Goal: Transaction & Acquisition: Purchase product/service

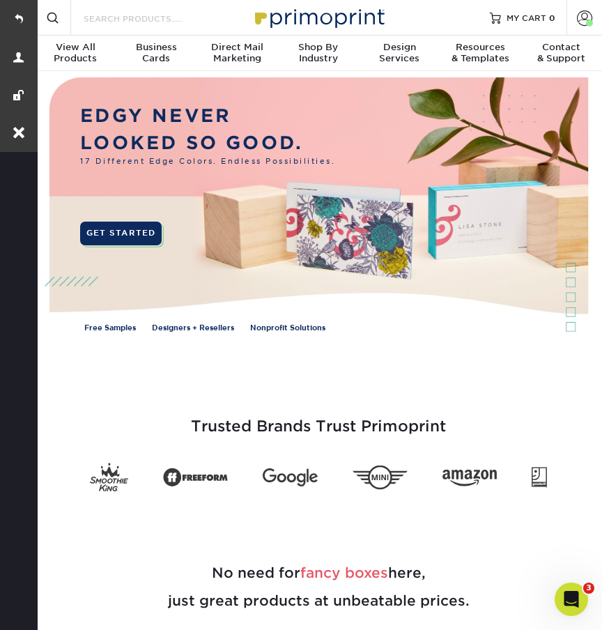
click at [137, 22] on input "Search Products" at bounding box center [150, 18] width 136 height 17
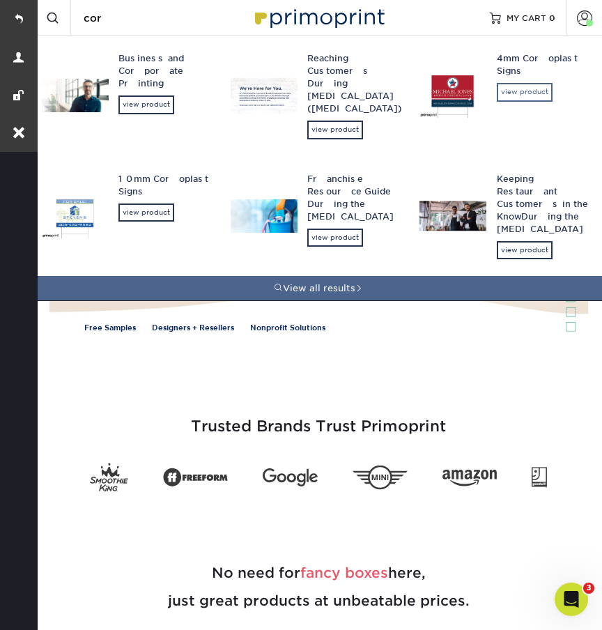
type input "cor"
click at [510, 100] on div "view product" at bounding box center [525, 92] width 56 height 18
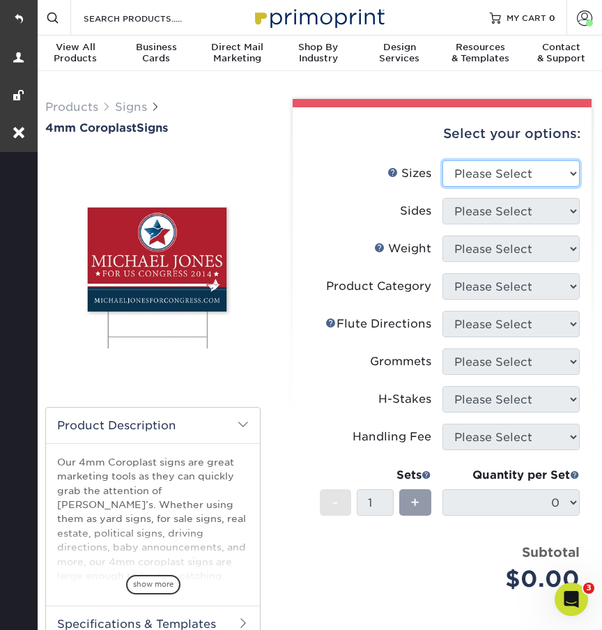
select select "24.00x36.00"
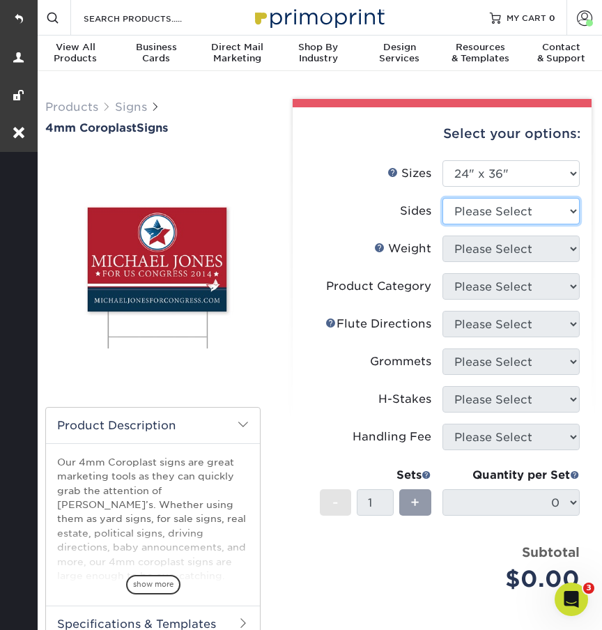
select select "32d3c223-f82c-492b-b915-ba065a00862f"
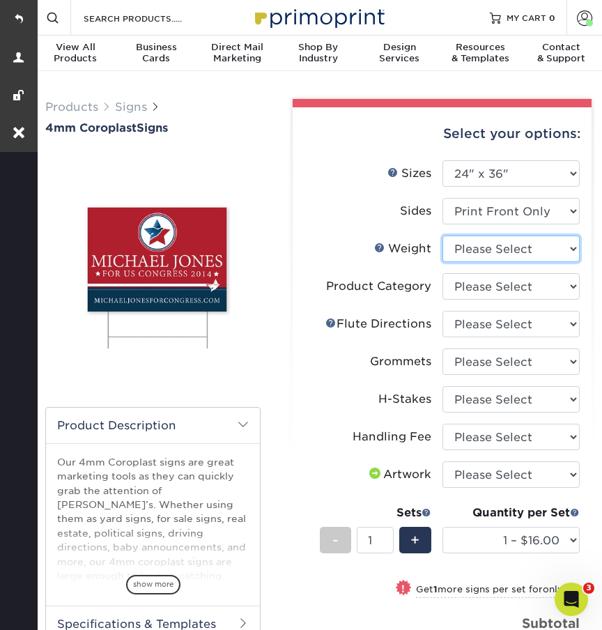
select select "4CORO"
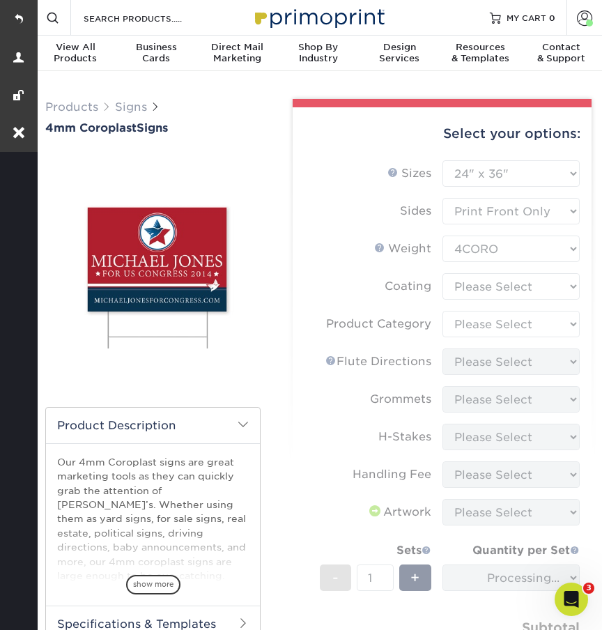
click at [475, 282] on form "Sizes Help Sizes Please Select 12" x 18" 18" x 24" 24" x 24" 24" x 36" Sides Pl…" at bounding box center [442, 436] width 277 height 552
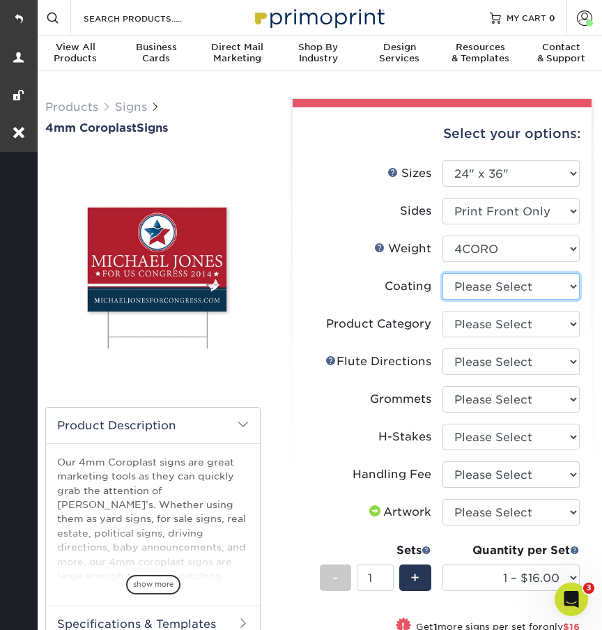
select select "3e7618de-abca-4bda-9f97-8b9129e913d8"
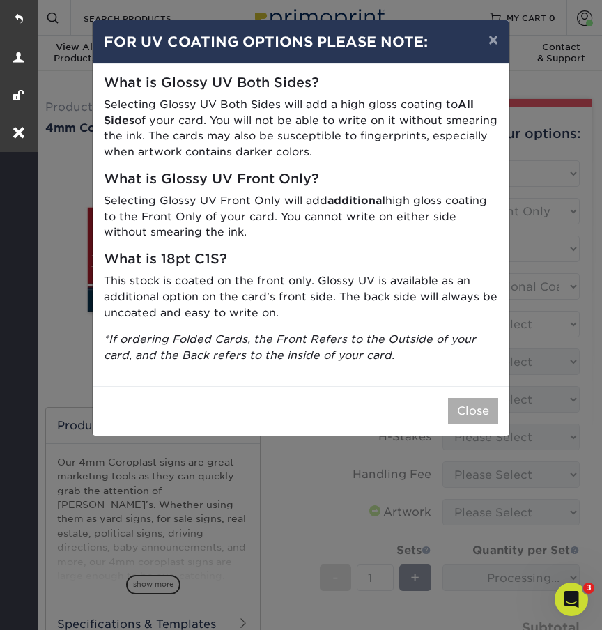
click at [466, 398] on button "Close" at bounding box center [473, 411] width 50 height 26
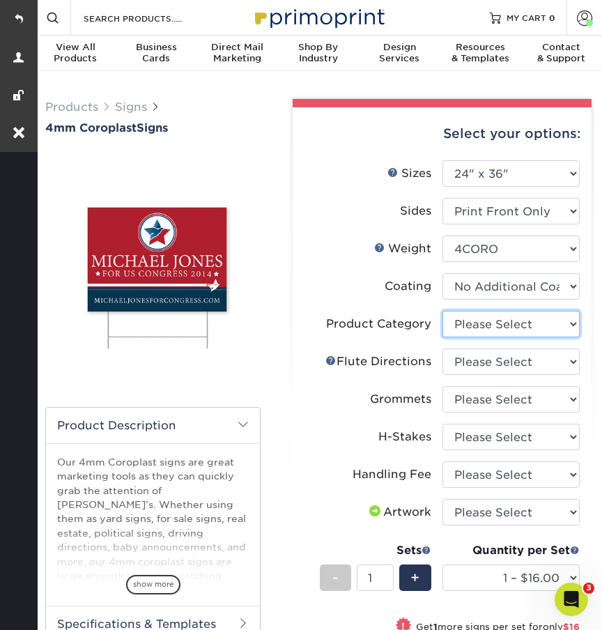
select select "b3582ed5-6912-492c-8440-2cc51afdb8e1"
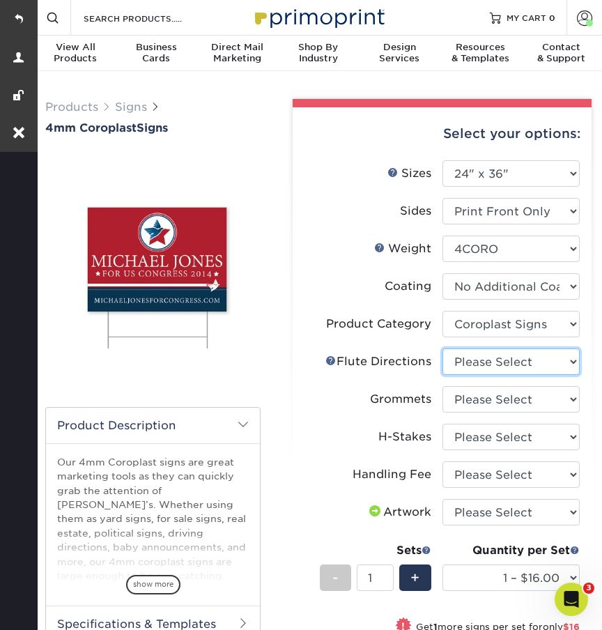
select select "64642d5c-3ca5-48ab-b753-ddfa02991dab"
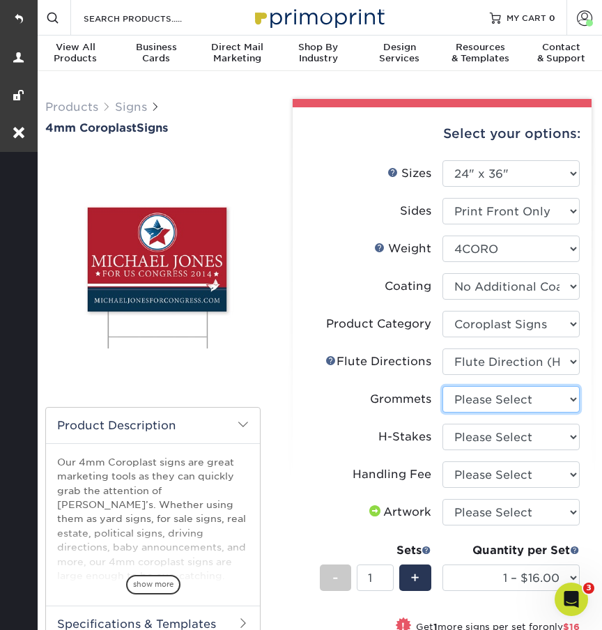
select select "90d329df-db80-4206-b821-ff9d3f363977"
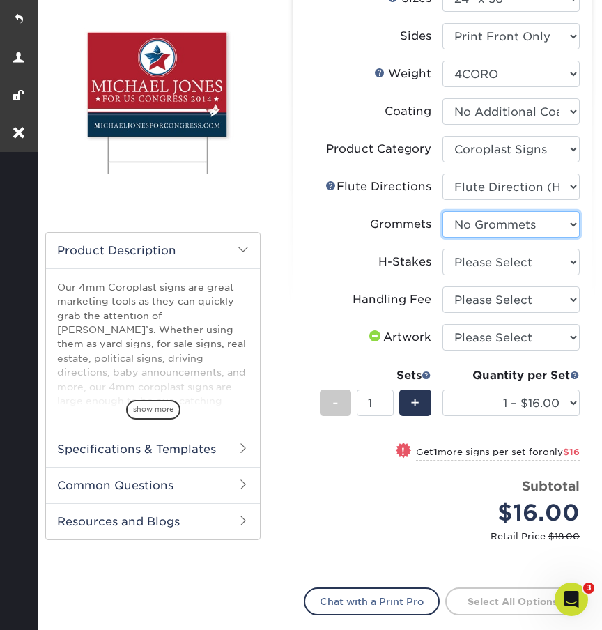
scroll to position [203, 0]
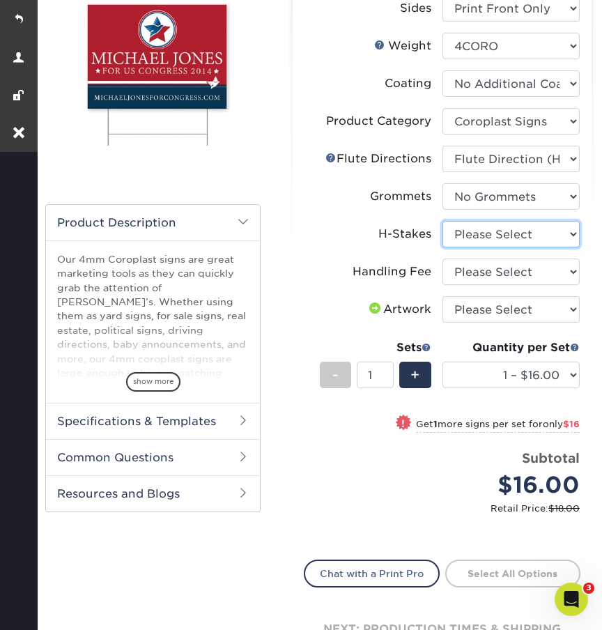
select select "aec992a9-897e-40ed-b45c-8ce74849ba63"
select select "ab74c079-444c-4260-ae6a-e09bdee8073c"
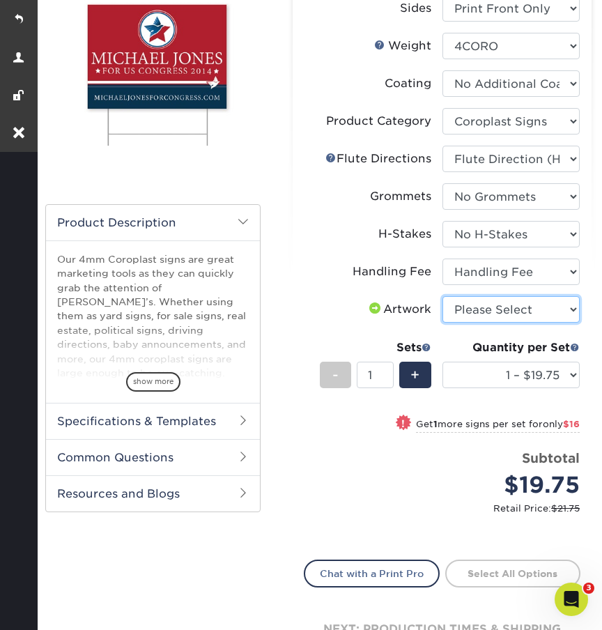
select select "upload"
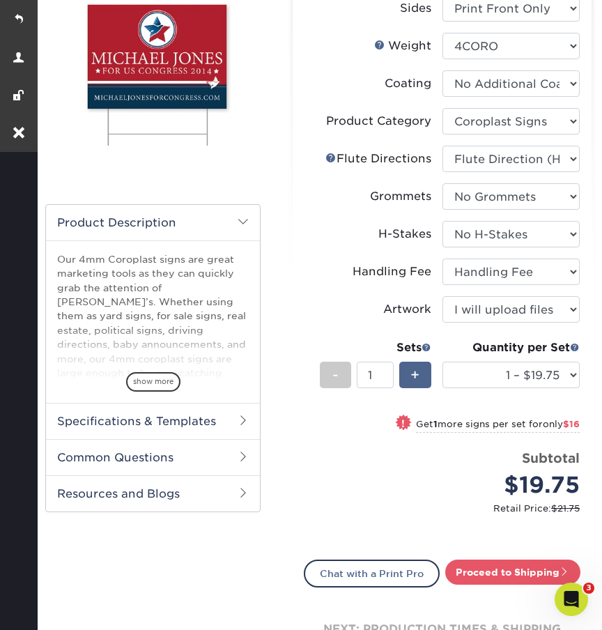
click at [411, 372] on span "+" at bounding box center [415, 375] width 9 height 21
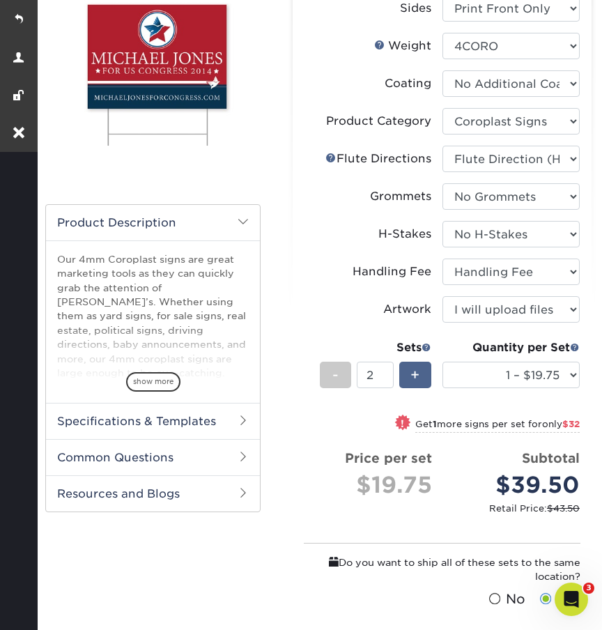
click at [411, 372] on span "+" at bounding box center [415, 375] width 9 height 21
type input "3"
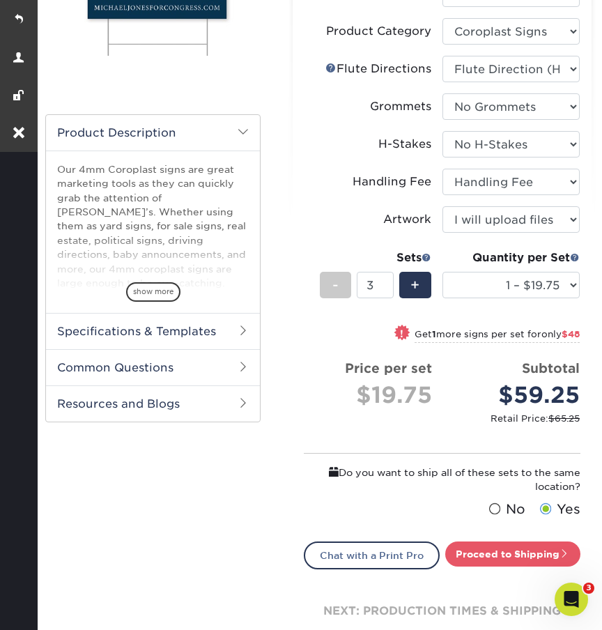
scroll to position [496, 0]
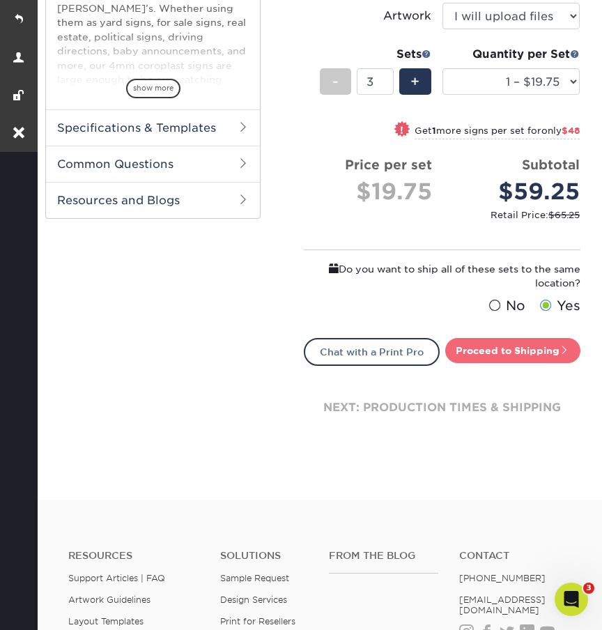
click at [471, 346] on link "Proceed to Shipping" at bounding box center [513, 350] width 135 height 25
type input "Set 1"
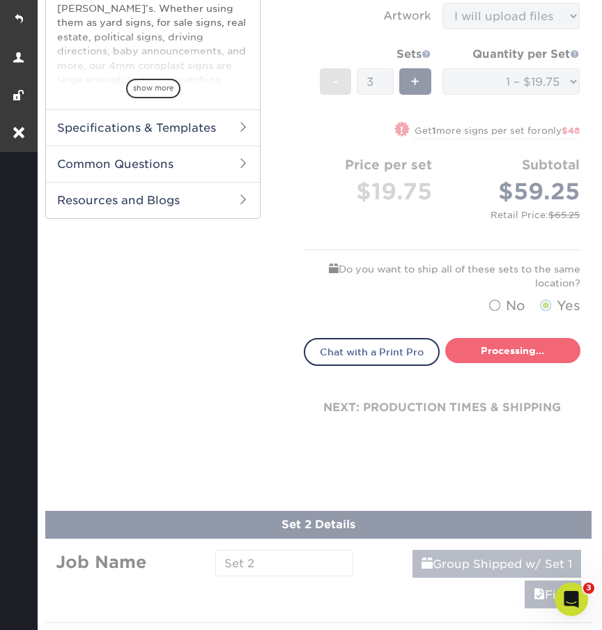
select select "044640a2-81e0-4a14-b128-5232b6ab5635"
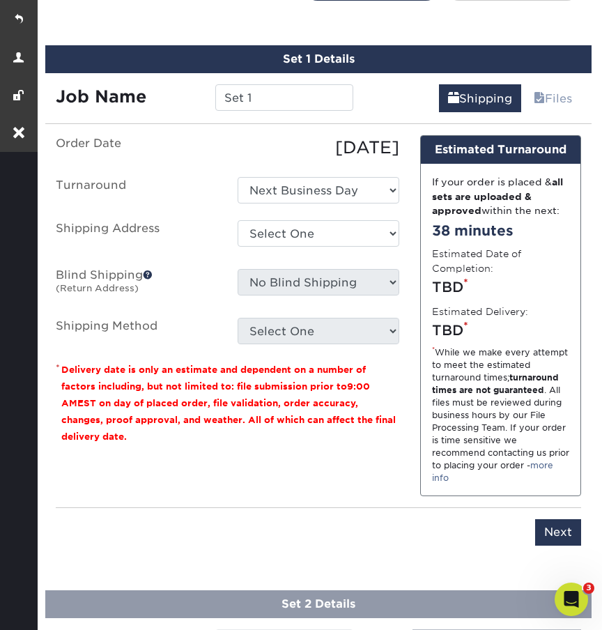
scroll to position [869, 0]
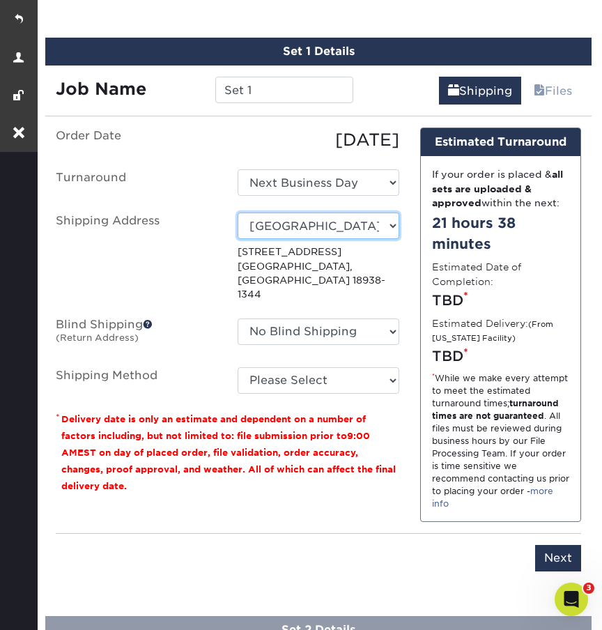
select select "69707"
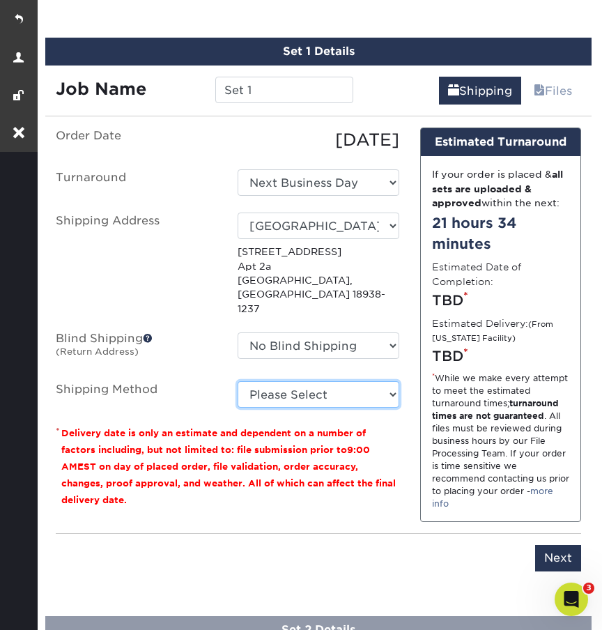
select select "G4MFLATRATE"
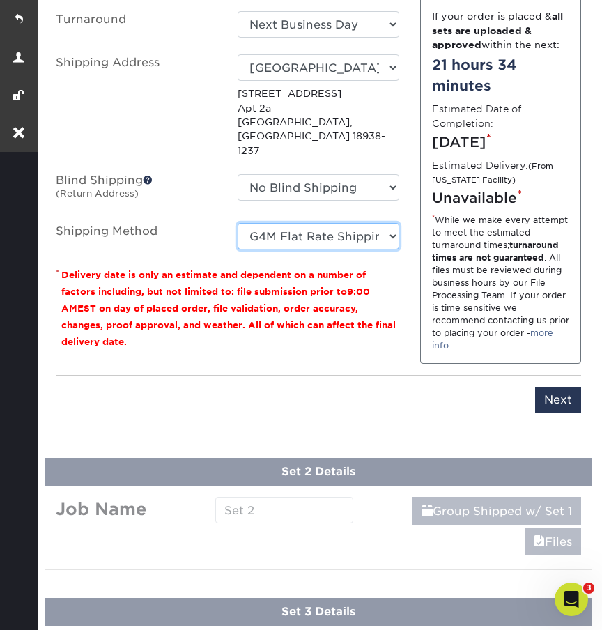
scroll to position [1072, 0]
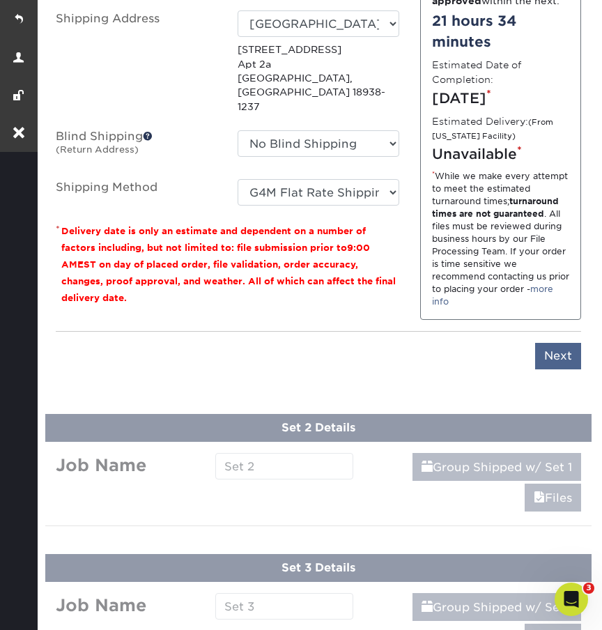
click at [542, 360] on input "Next" at bounding box center [559, 356] width 46 height 26
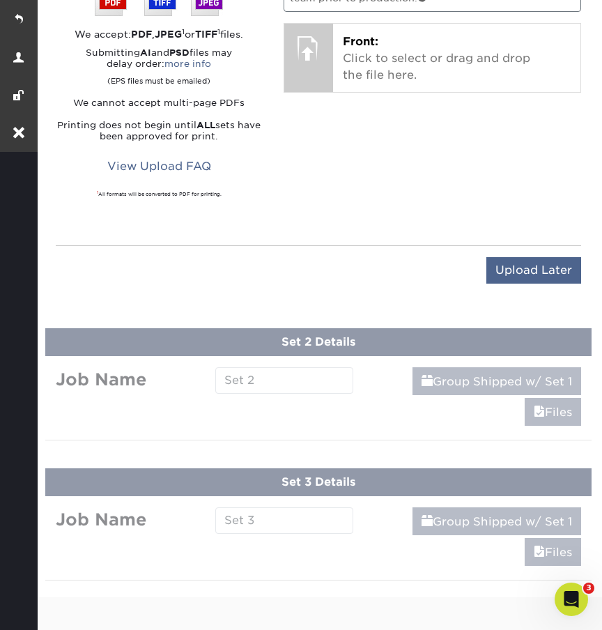
click at [539, 257] on input "Upload Later" at bounding box center [534, 270] width 95 height 26
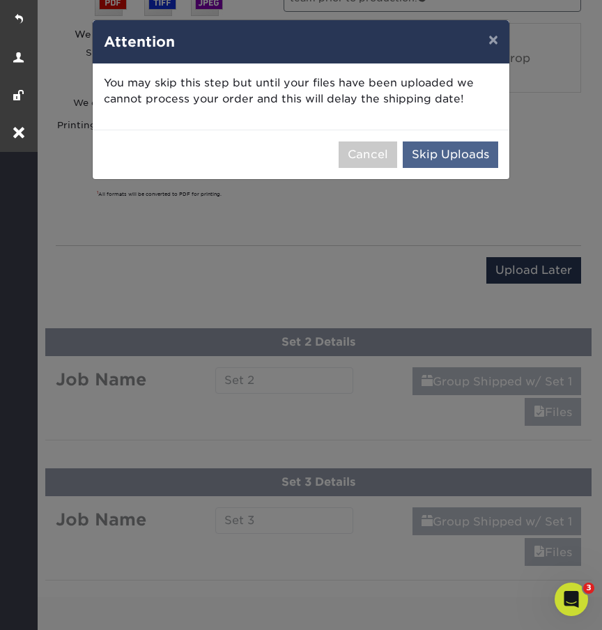
click at [461, 160] on button "Skip Uploads" at bounding box center [451, 155] width 96 height 26
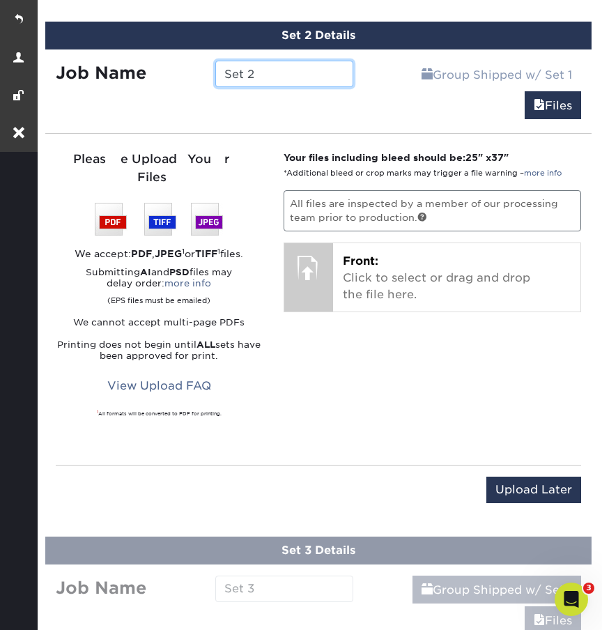
scroll to position [995, 0]
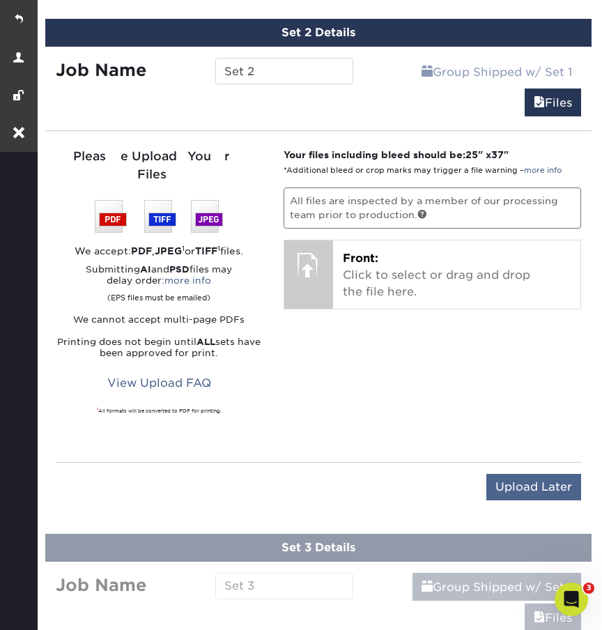
click at [535, 476] on input "Upload Later" at bounding box center [534, 487] width 95 height 26
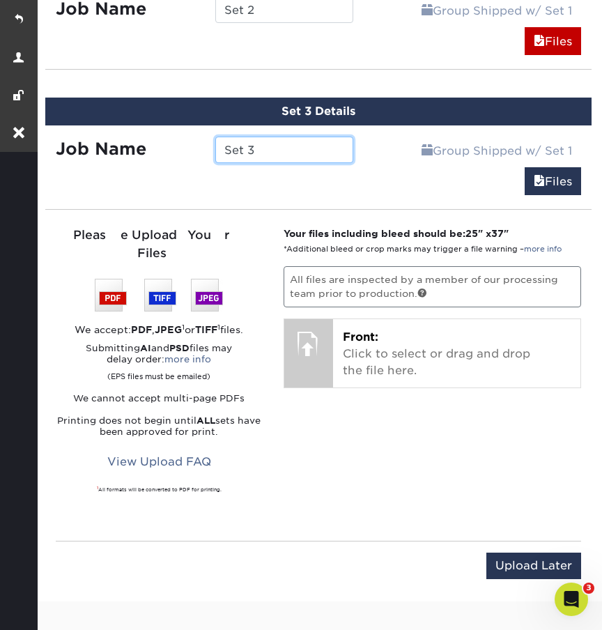
scroll to position [1057, 0]
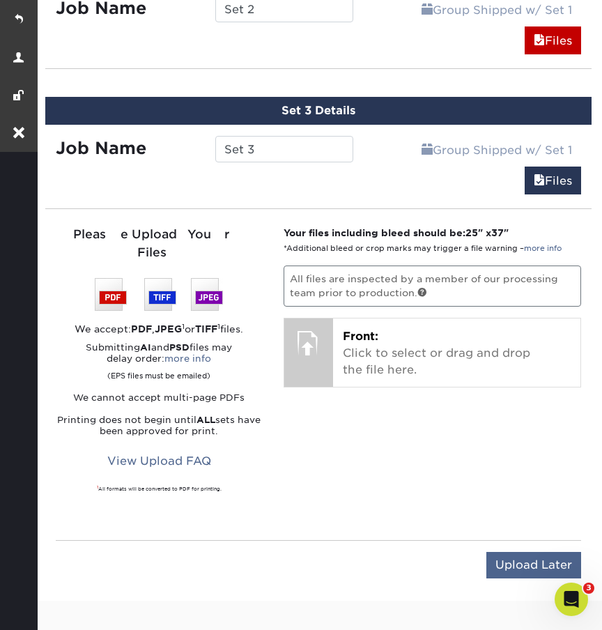
click at [533, 552] on input "Upload Later" at bounding box center [534, 565] width 95 height 26
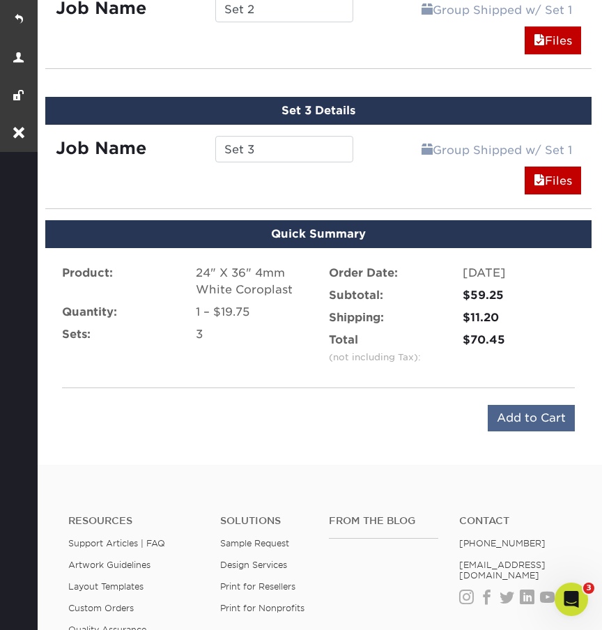
click at [507, 416] on input "Add to Cart" at bounding box center [531, 418] width 87 height 26
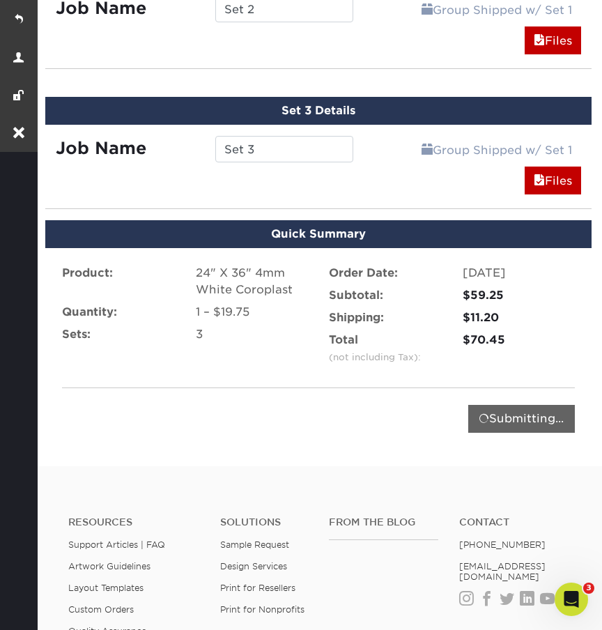
type input "Add to Cart"
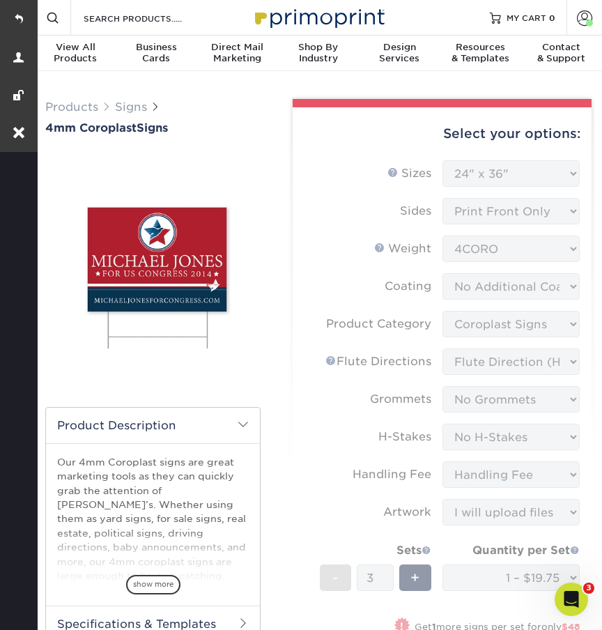
scroll to position [0, 0]
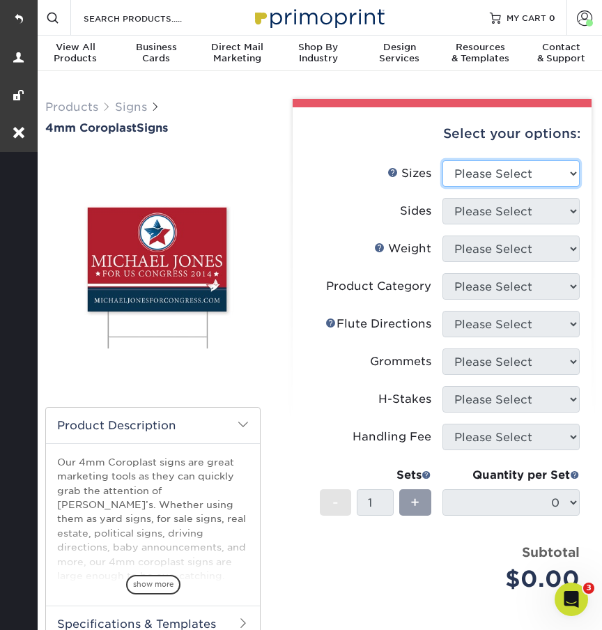
select select "24.00x36.00"
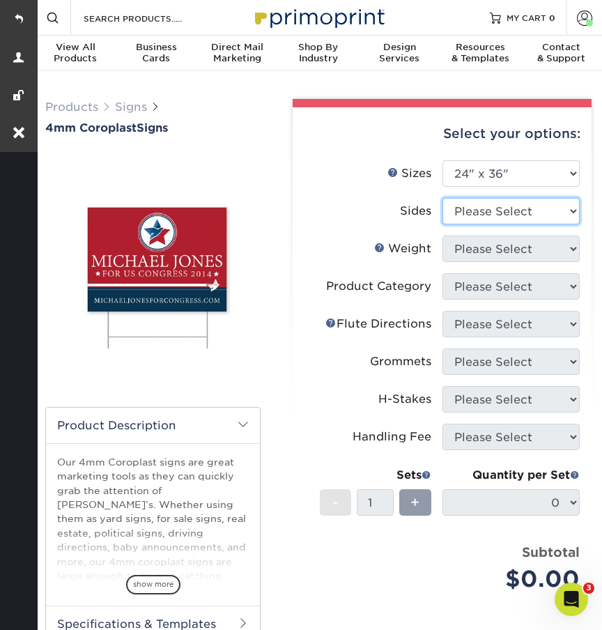
select select "13abbda7-1d64-4f25-8bb2-c179b224825d"
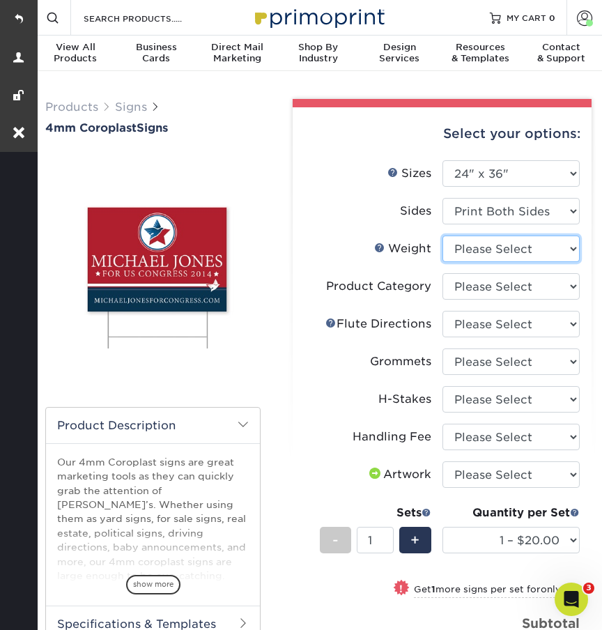
select select "4CORO"
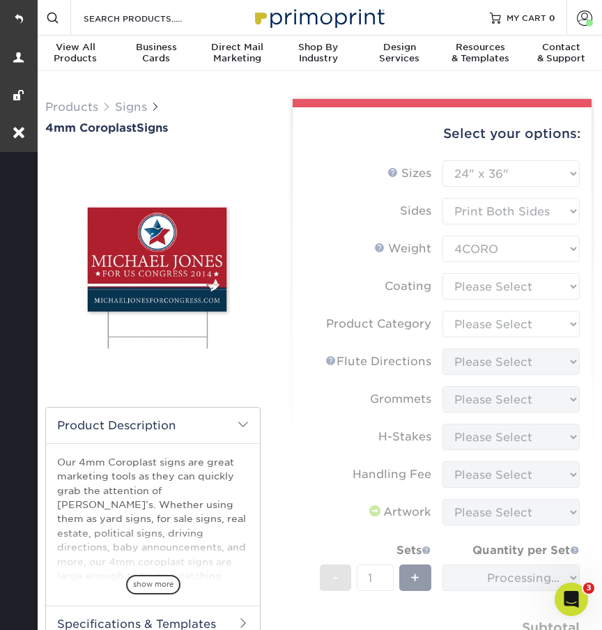
click at [479, 292] on form "Sizes Help Sizes Please Select 12" x 18" 18" x 24" 24" x 24" 24" x 36" Sides Pl…" at bounding box center [442, 436] width 277 height 552
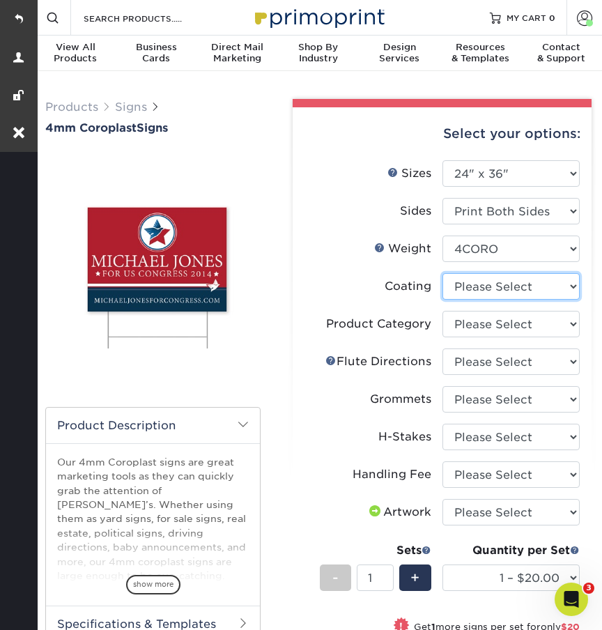
select select "3e7618de-abca-4bda-9f97-8b9129e913d8"
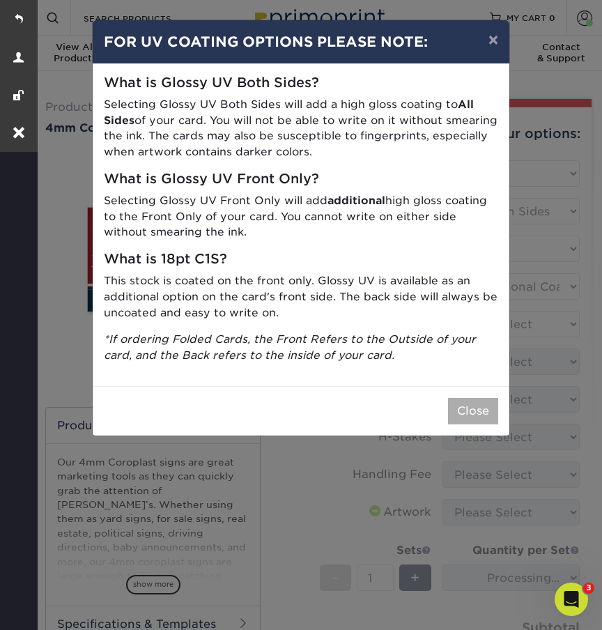
click at [465, 398] on button "Close" at bounding box center [473, 411] width 50 height 26
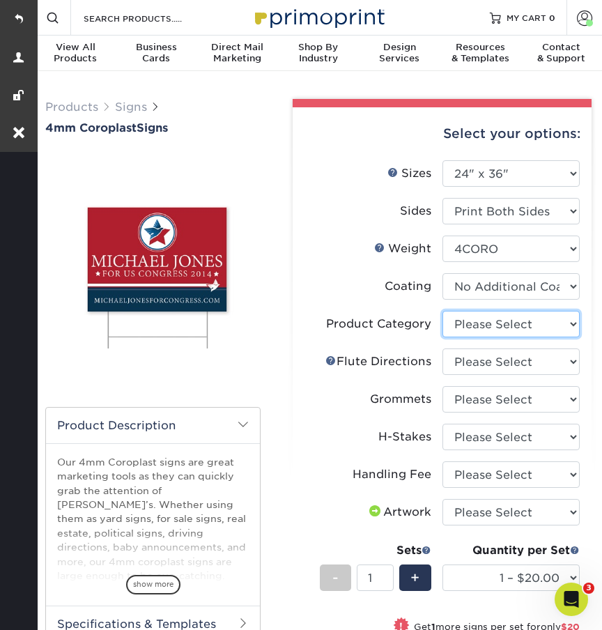
select select "b3582ed5-6912-492c-8440-2cc51afdb8e1"
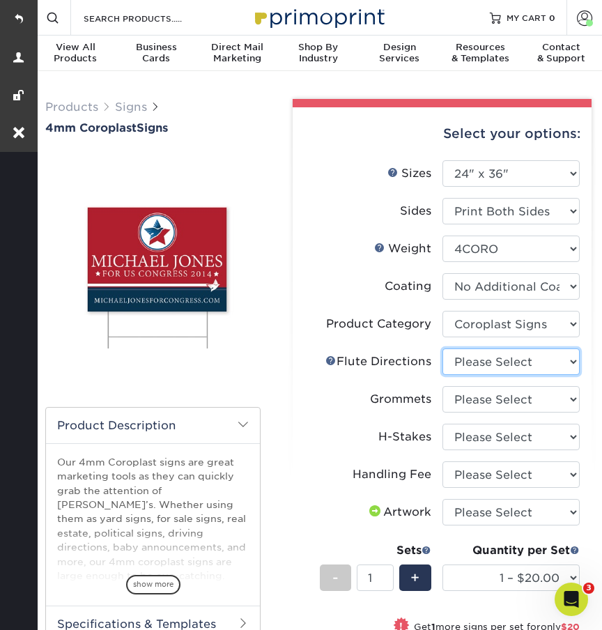
select select "64642d5c-3ca5-48ab-b753-ddfa02991dab"
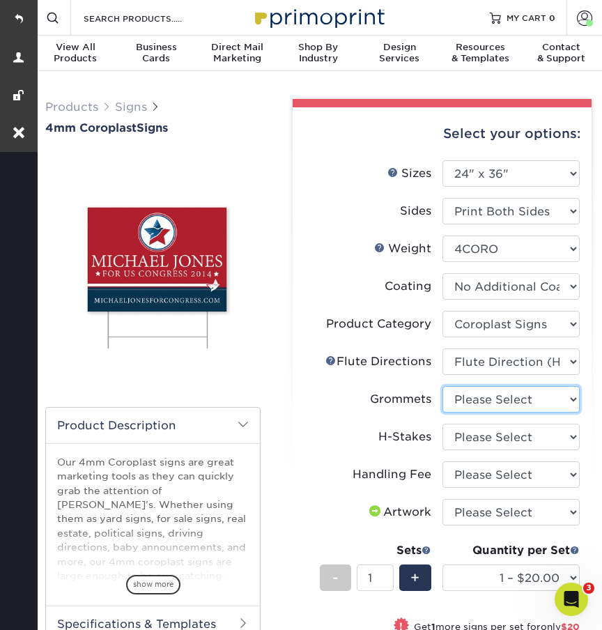
select select "90d329df-db80-4206-b821-ff9d3f363977"
select select "aec992a9-897e-40ed-b45c-8ce74849ba63"
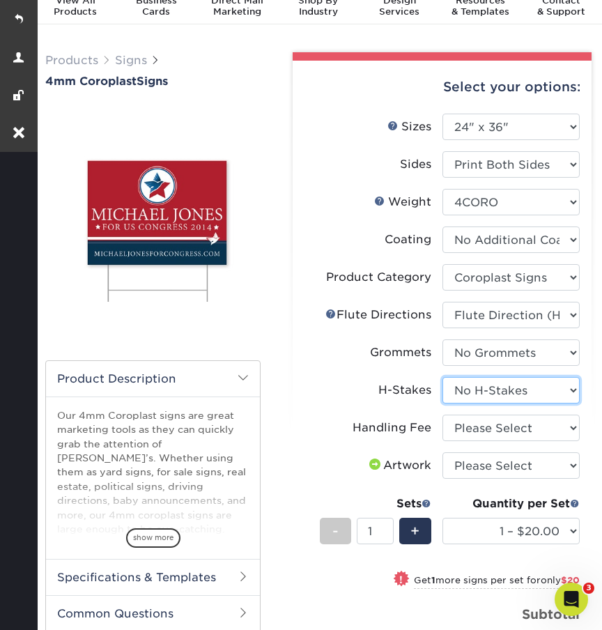
scroll to position [47, 0]
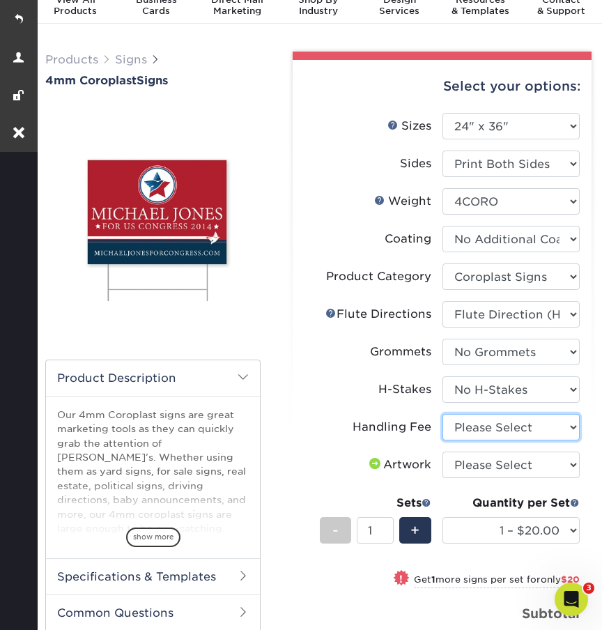
select select "ab74c079-444c-4260-ae6a-e09bdee8073c"
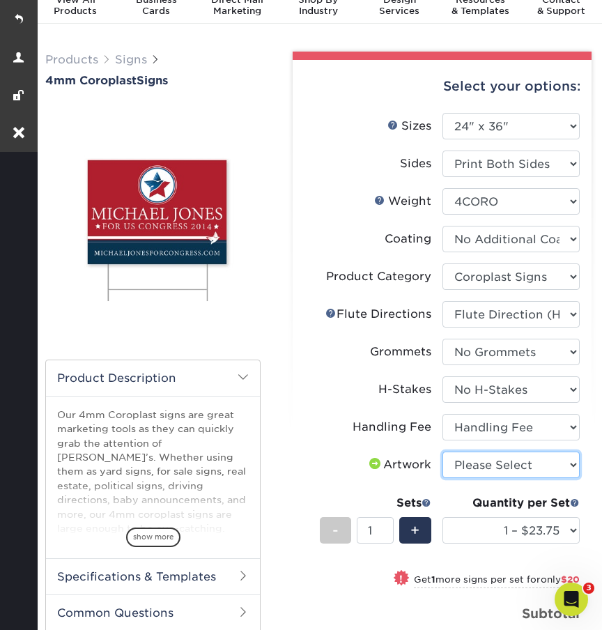
select select "upload"
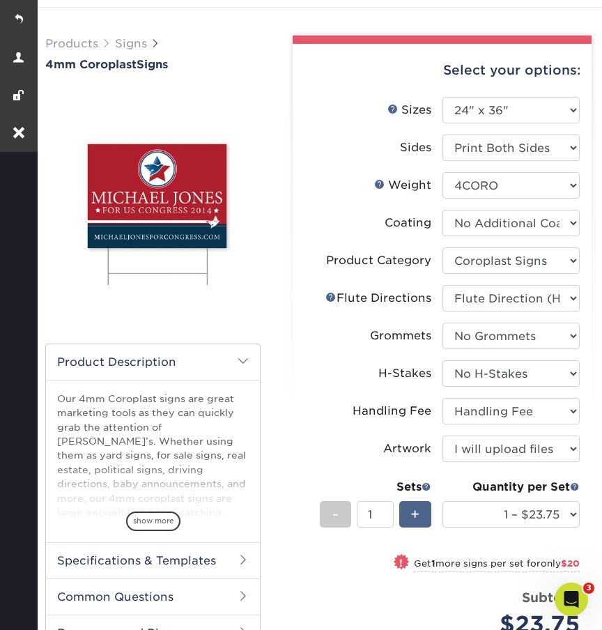
click at [418, 514] on span "+" at bounding box center [415, 514] width 9 height 21
type input "3"
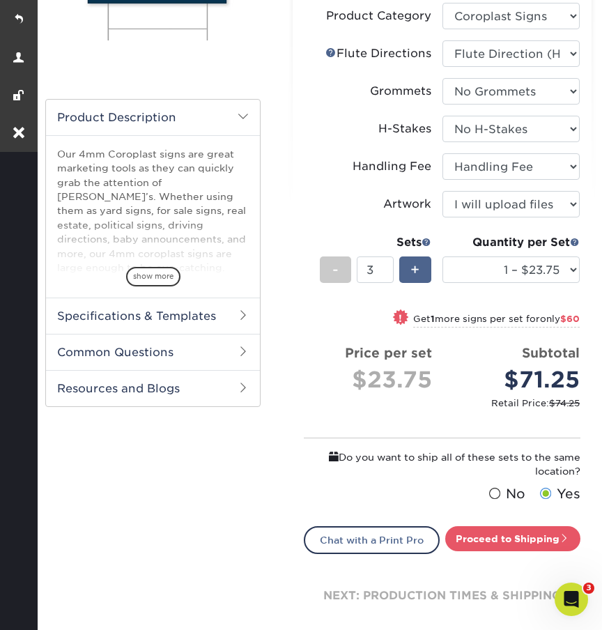
scroll to position [446, 0]
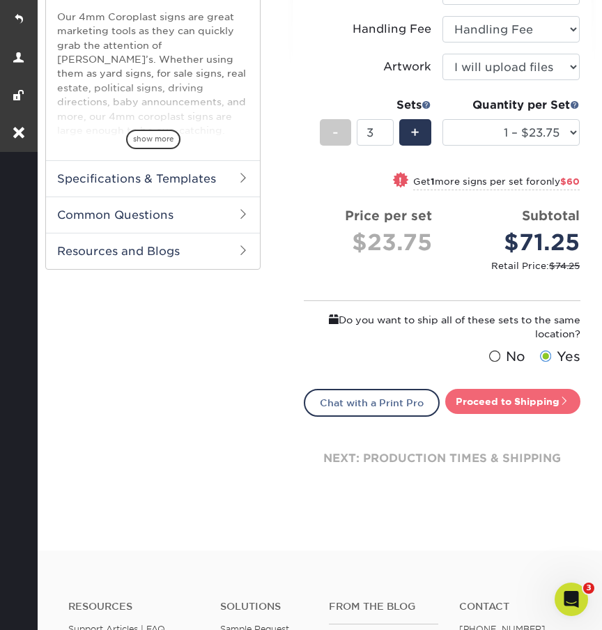
click at [478, 402] on link "Proceed to Shipping" at bounding box center [513, 401] width 135 height 25
type input "Set 1"
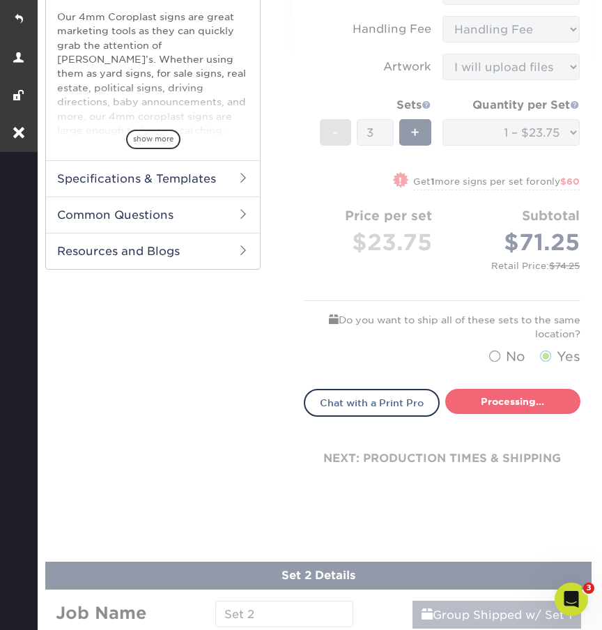
select select "c5b10bcd-01c0-473f-b3f4-8acb758f5b17"
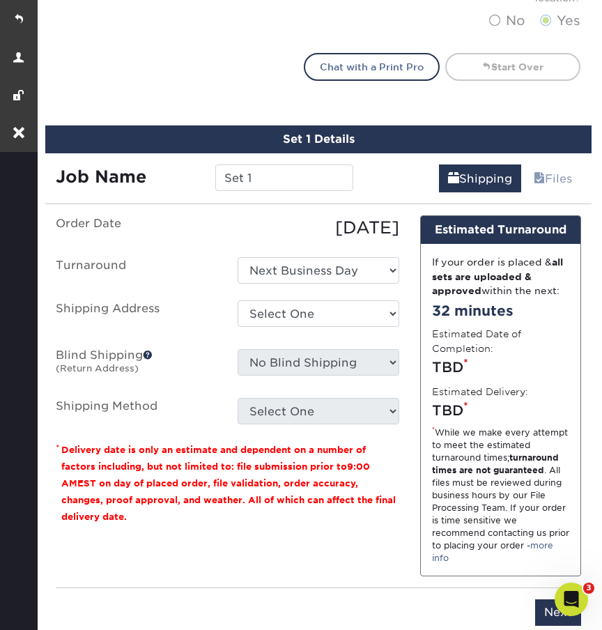
scroll to position [869, 0]
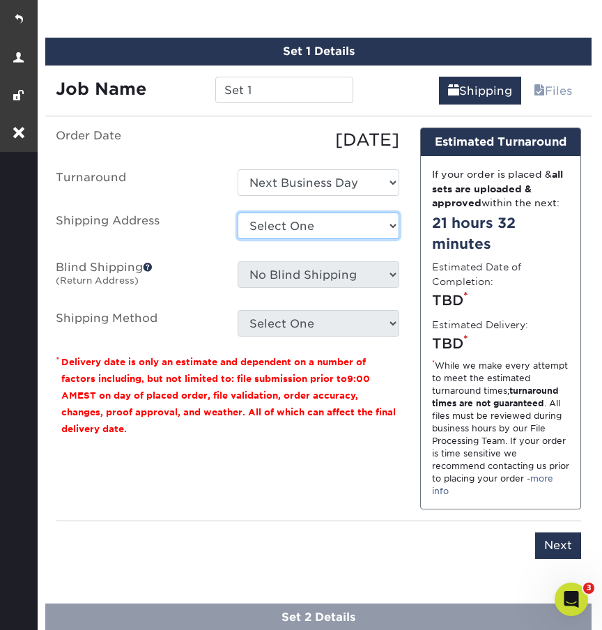
select select "69707"
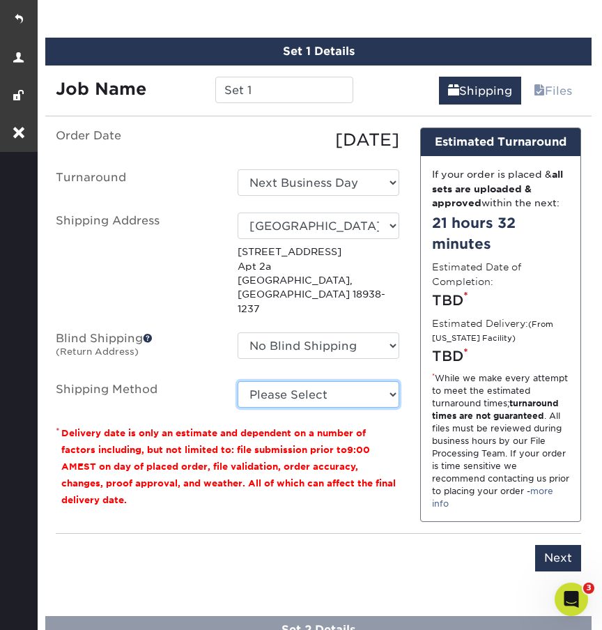
select select "G4MFLATRATE"
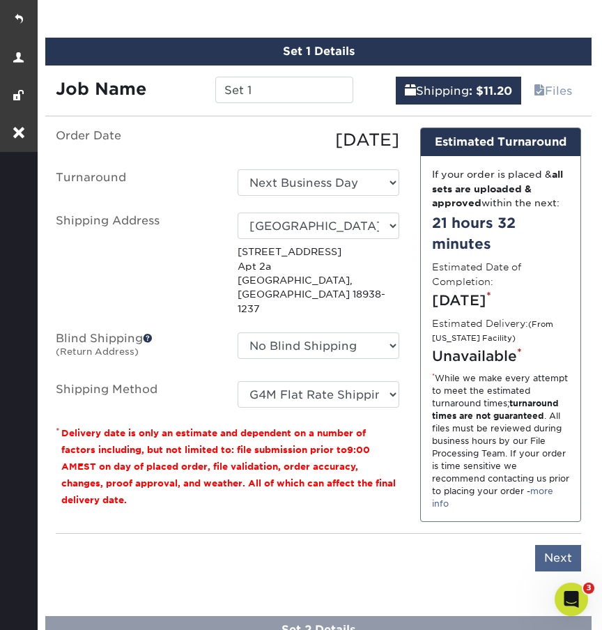
click at [563, 553] on input "Next" at bounding box center [559, 558] width 46 height 26
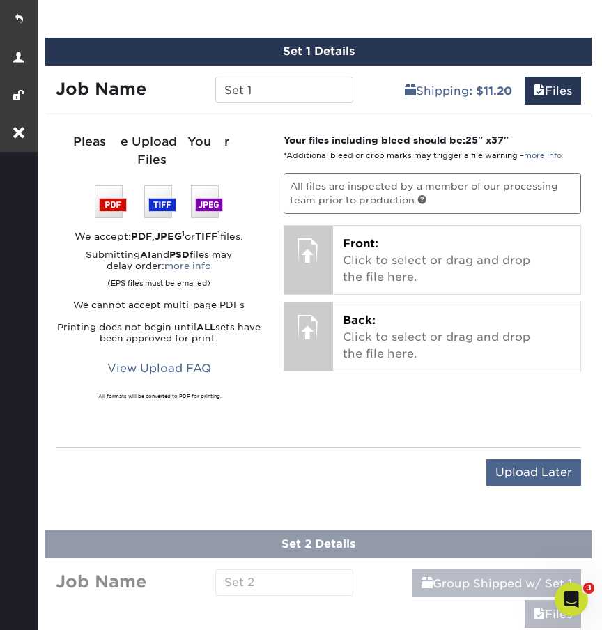
click at [552, 459] on input "Upload Later" at bounding box center [534, 472] width 95 height 26
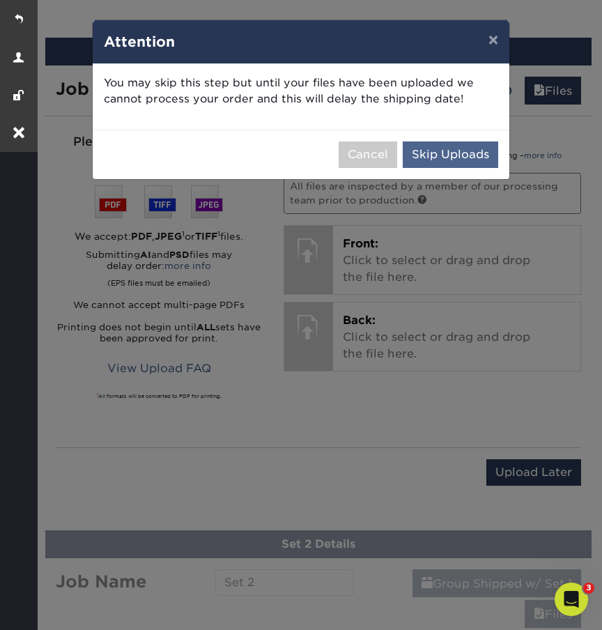
click at [468, 153] on button "Skip Uploads" at bounding box center [451, 155] width 96 height 26
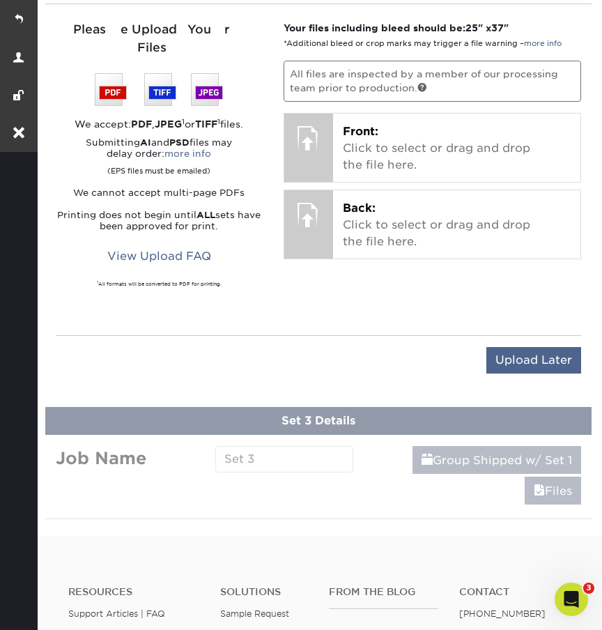
click at [534, 347] on input "Upload Later" at bounding box center [534, 360] width 95 height 26
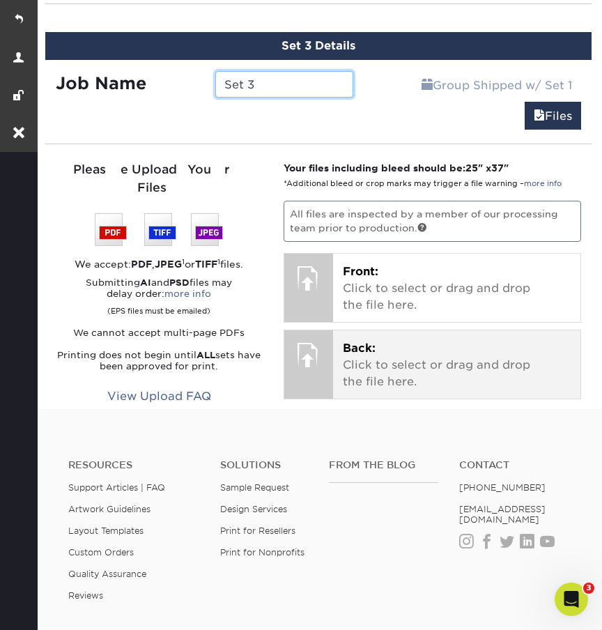
scroll to position [1070, 0]
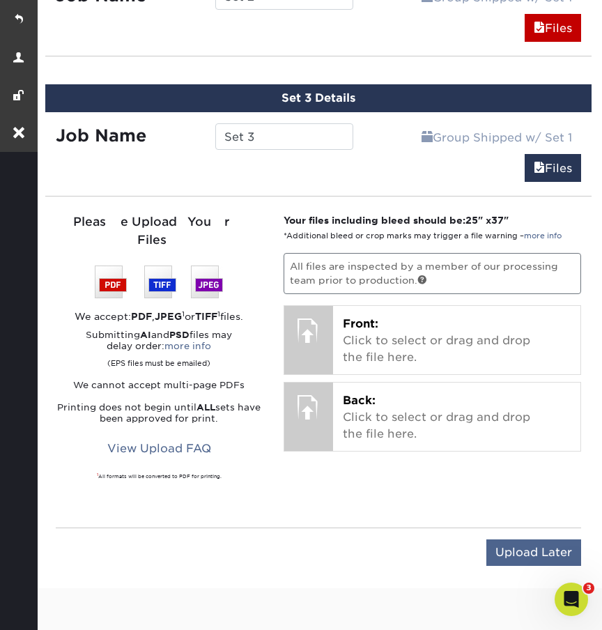
click at [531, 540] on input "Upload Later" at bounding box center [534, 553] width 95 height 26
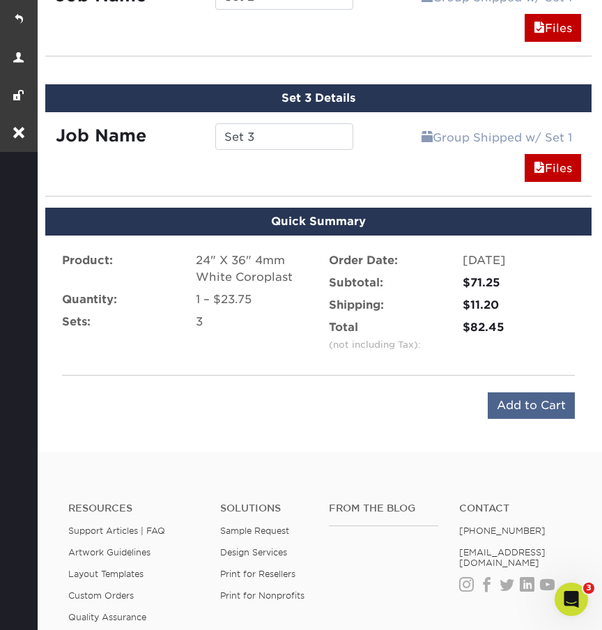
click at [517, 406] on input "Add to Cart" at bounding box center [531, 406] width 87 height 26
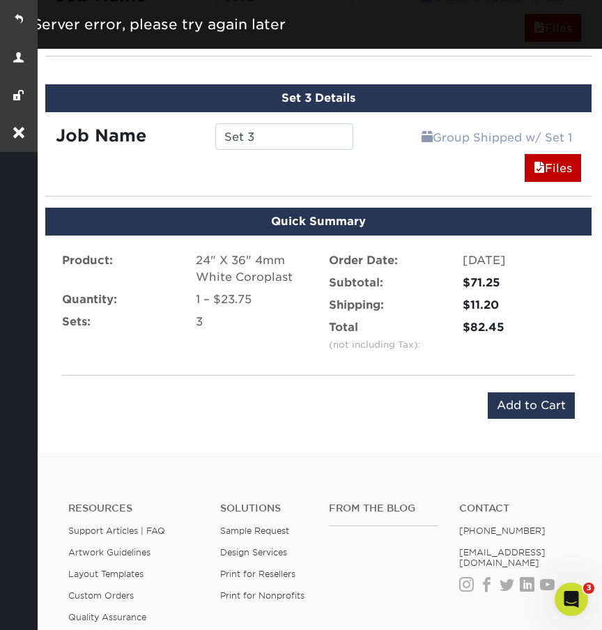
click at [368, 68] on div "Set 3 Details Job Name Set 3 Group Shipped w/ Set 1 Files Continue You've choos…" at bounding box center [319, 132] width 568 height 129
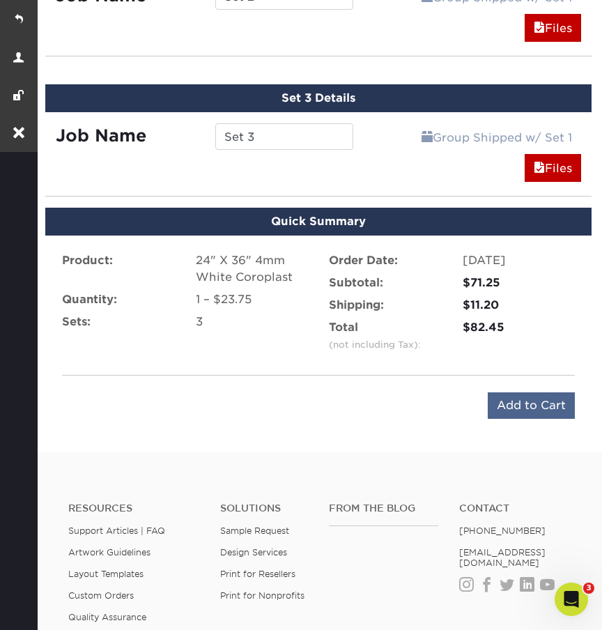
click at [509, 408] on input "Add to Cart" at bounding box center [531, 406] width 87 height 26
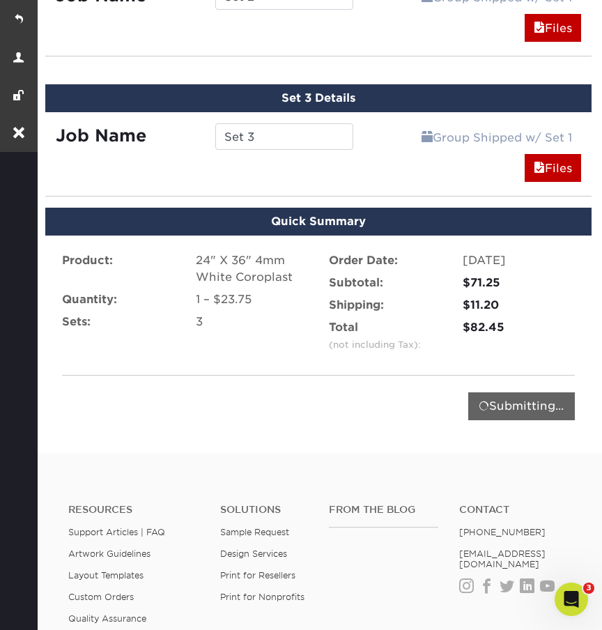
type input "Add to Cart"
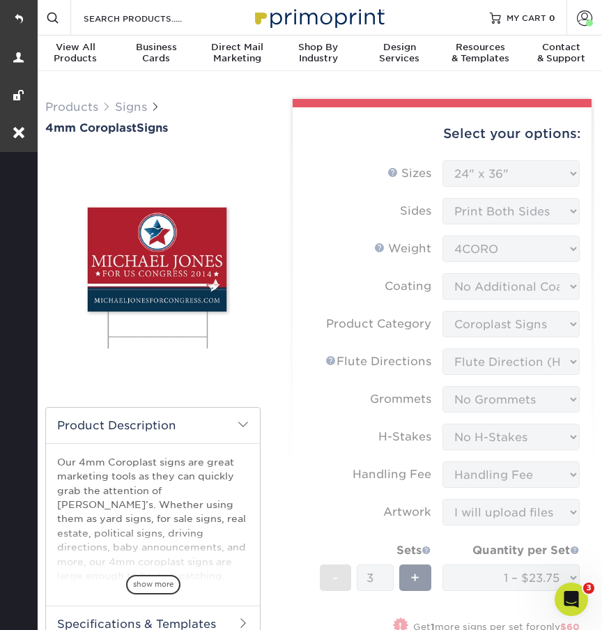
scroll to position [0, 0]
click at [17, 20] on link at bounding box center [19, 19] width 38 height 38
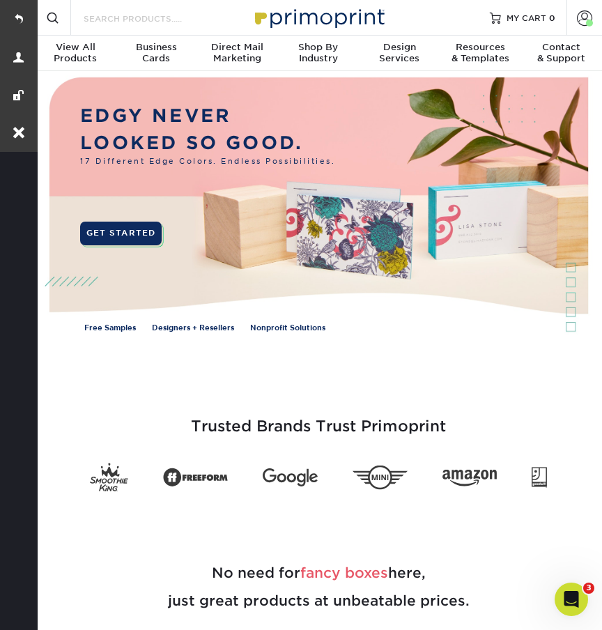
click at [92, 17] on input "Search Products" at bounding box center [150, 18] width 136 height 17
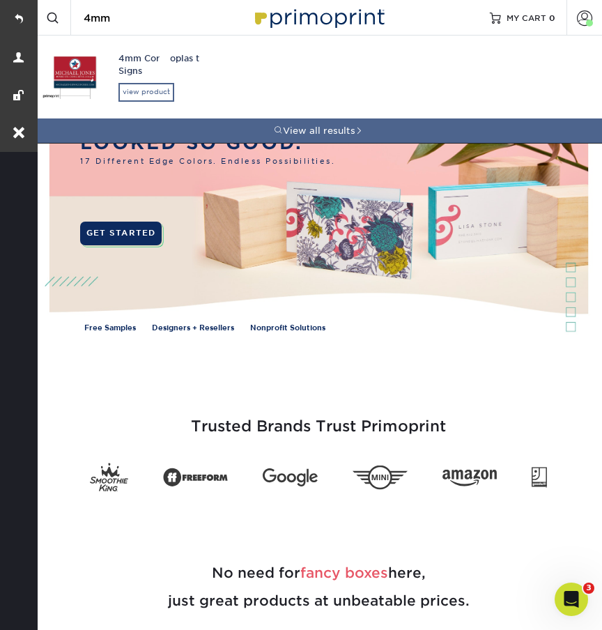
type input "4mm"
click at [137, 86] on div "view product" at bounding box center [147, 92] width 56 height 18
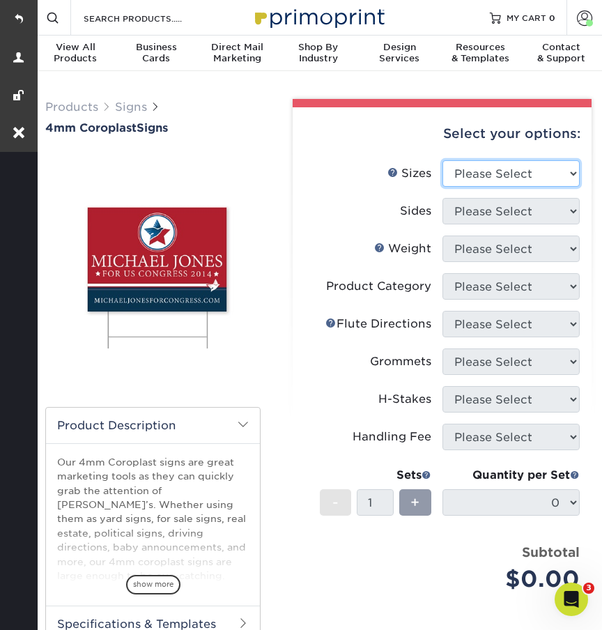
select select "24.00x36.00"
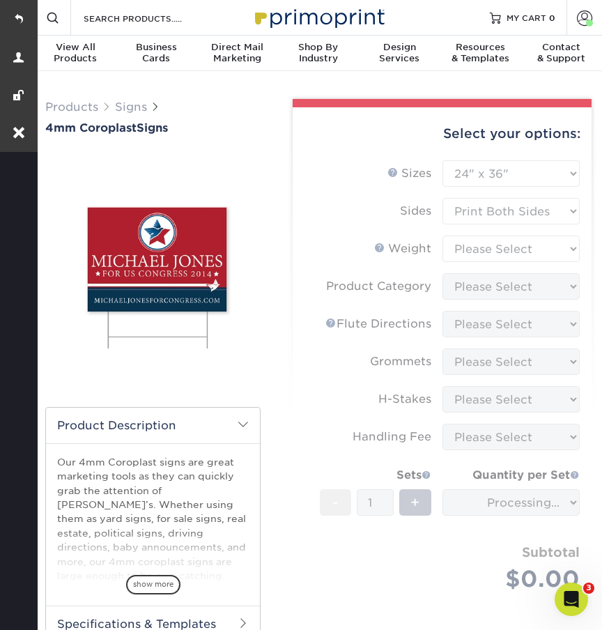
click at [476, 211] on form "Sizes Help Sizes Please Select 12" x 18" 18" x 24" 24" x 24" 24" x 36" Sides Pl…" at bounding box center [442, 392] width 277 height 464
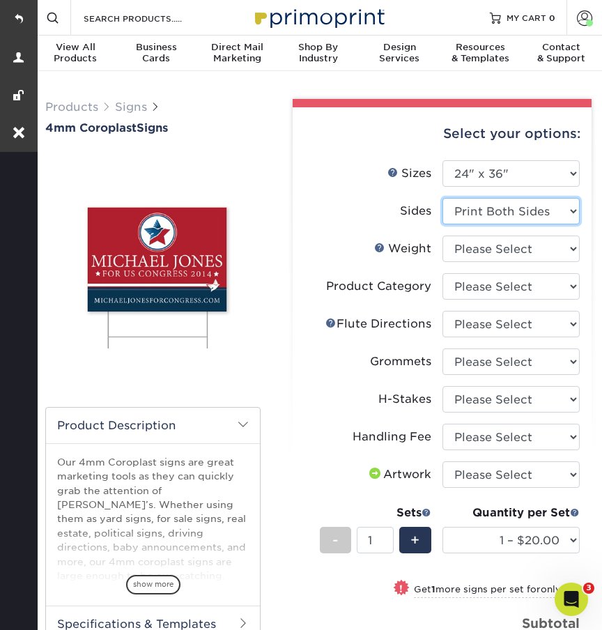
select select "32d3c223-f82c-492b-b915-ba065a00862f"
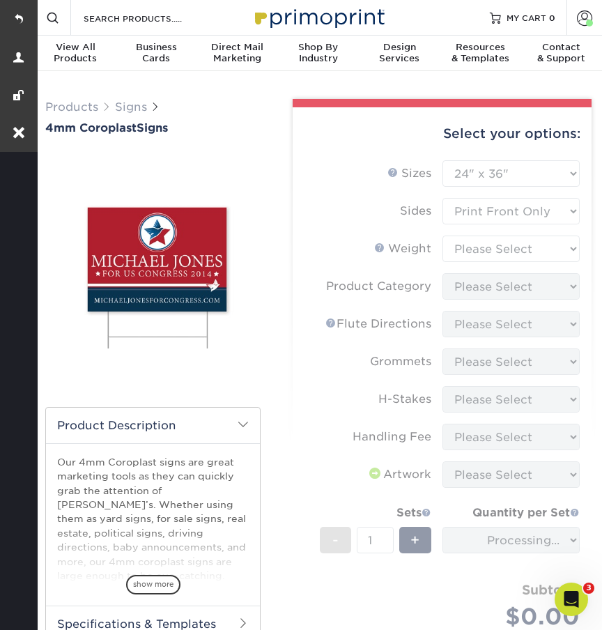
click at [480, 246] on form "Sizes Help Sizes Please Select 12" x 18" 18" x 24" 24" x 24" 24" x 36" Sides Pl…" at bounding box center [442, 417] width 277 height 515
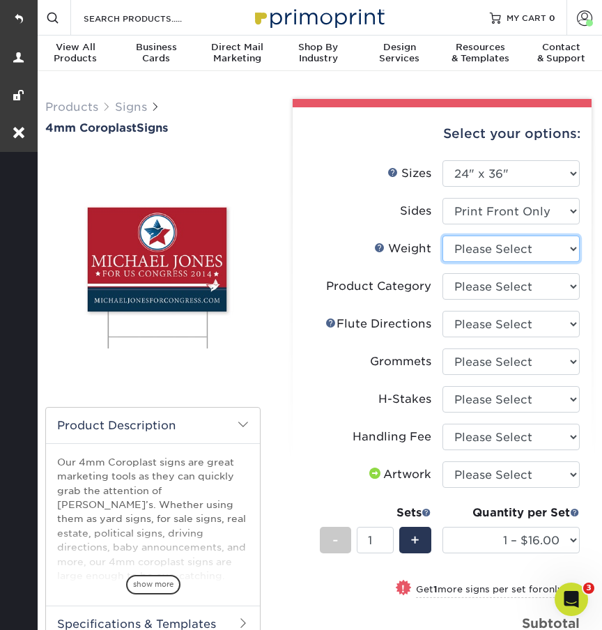
select select "4CORO"
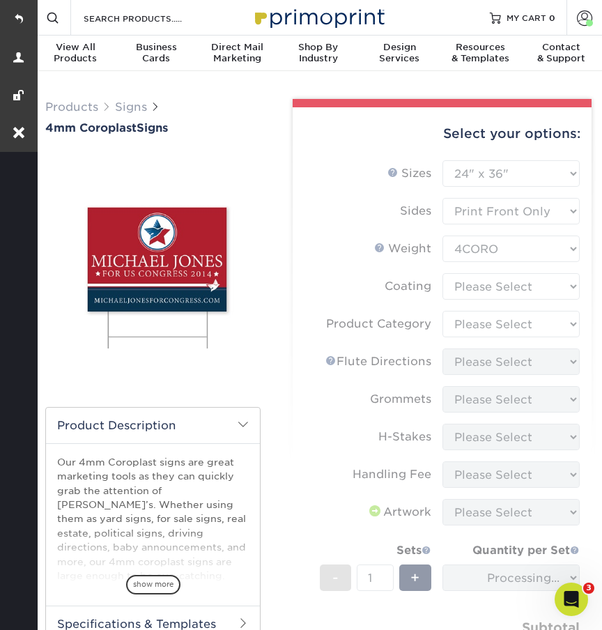
click at [471, 288] on form "Sizes Help Sizes Please Select 12" x 18" 18" x 24" 24" x 24" 24" x 36" Sides Pl…" at bounding box center [442, 436] width 277 height 552
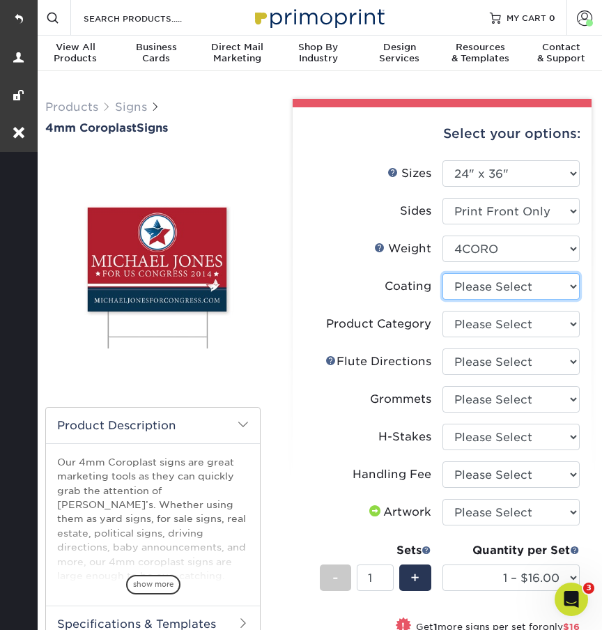
select select "3e7618de-abca-4bda-9f97-8b9129e913d8"
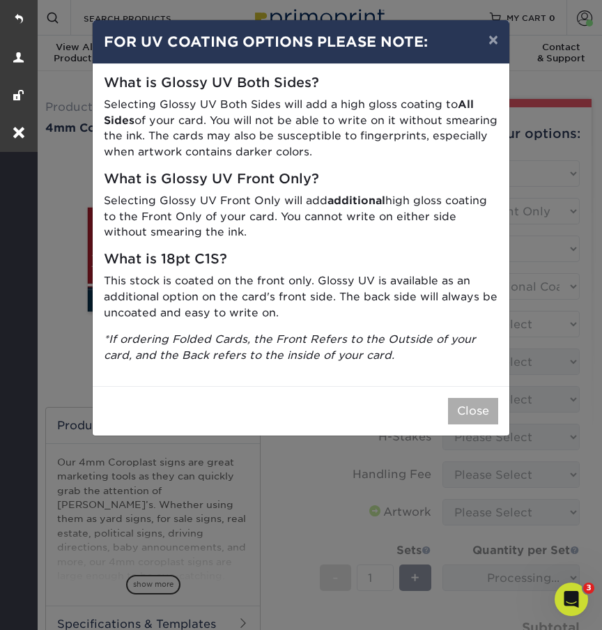
click at [464, 400] on button "Close" at bounding box center [473, 411] width 50 height 26
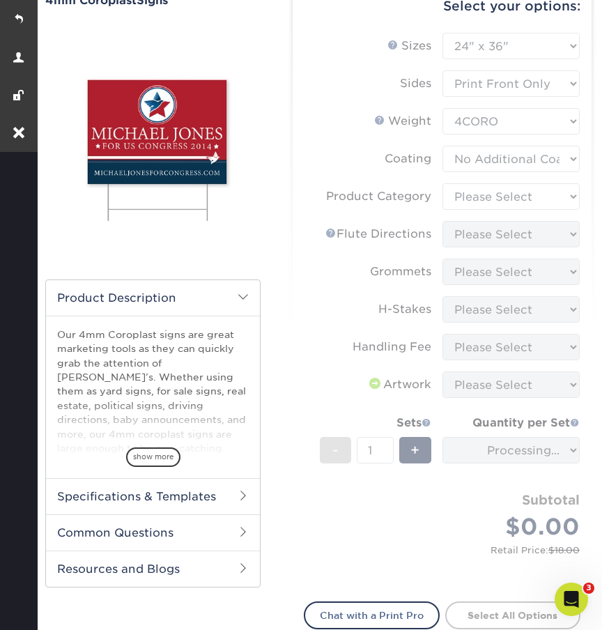
scroll to position [130, 0]
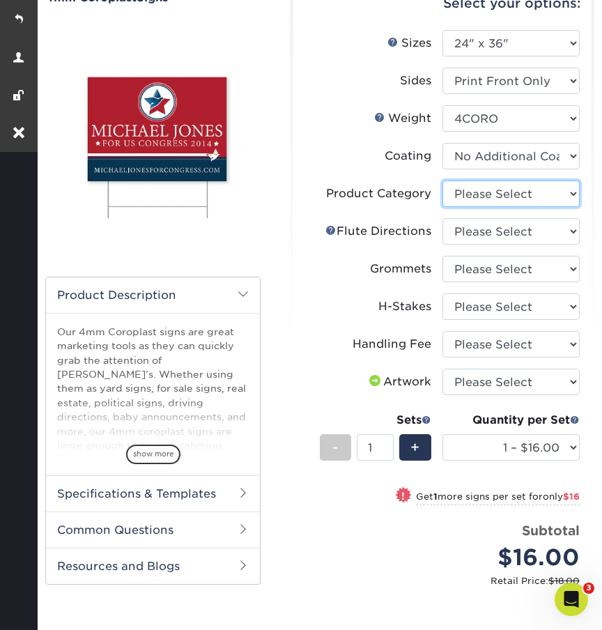
select select "b3582ed5-6912-492c-8440-2cc51afdb8e1"
select select "64642d5c-3ca5-48ab-b753-ddfa02991dab"
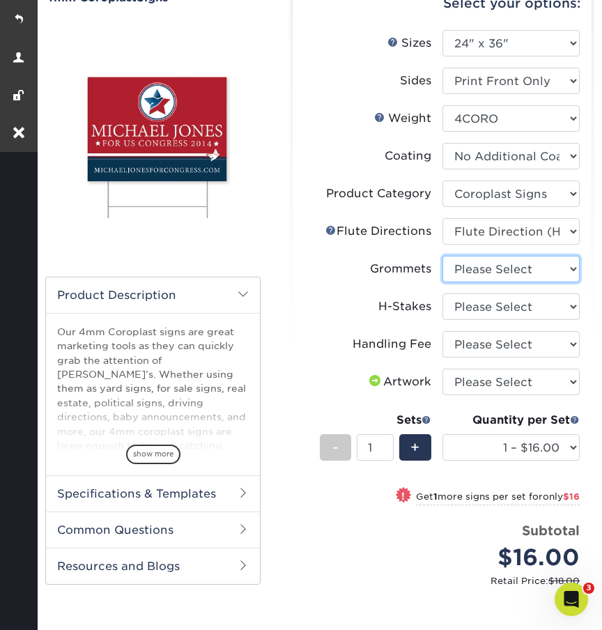
select select "90d329df-db80-4206-b821-ff9d3f363977"
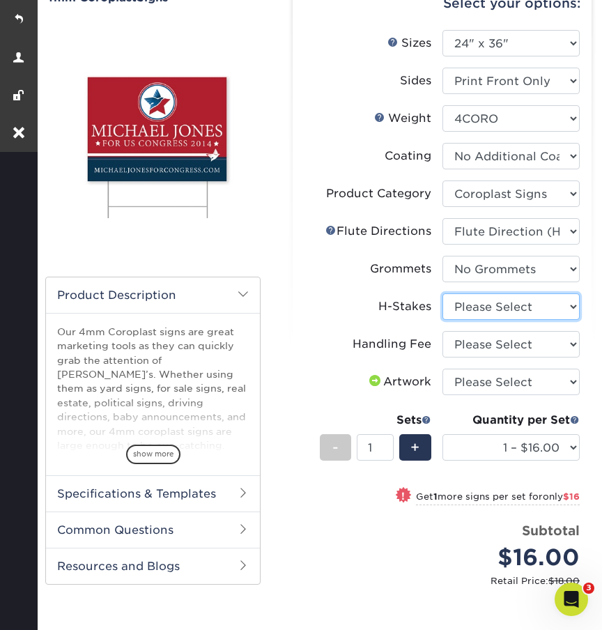
select select "aec992a9-897e-40ed-b45c-8ce74849ba63"
select select "ab74c079-444c-4260-ae6a-e09bdee8073c"
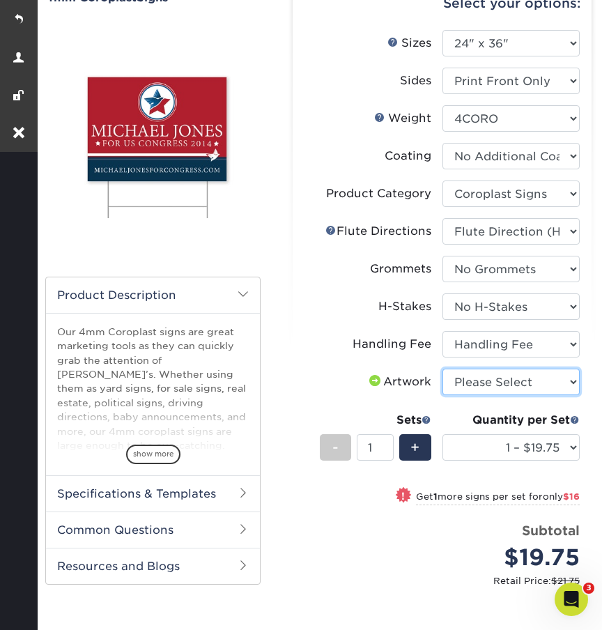
select select "upload"
click at [415, 453] on span "+" at bounding box center [415, 447] width 9 height 21
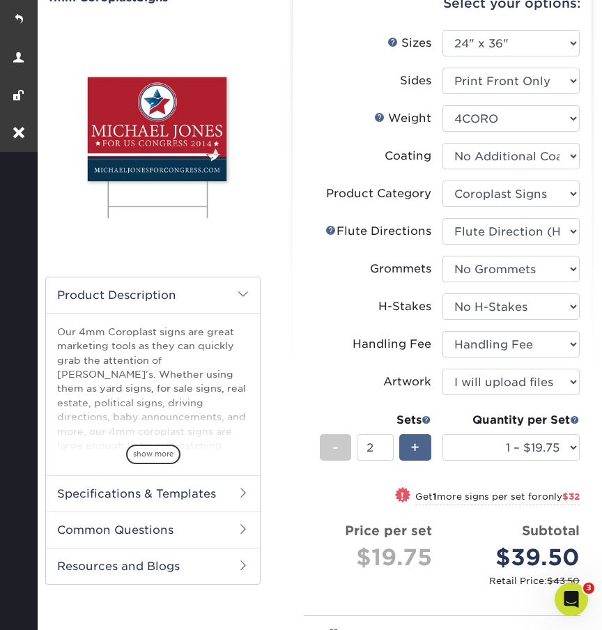
click at [415, 453] on span "+" at bounding box center [415, 447] width 9 height 21
type input "3"
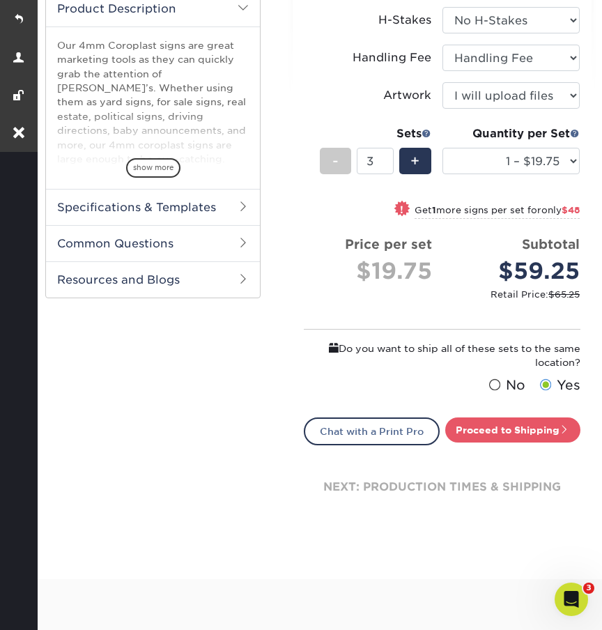
scroll to position [420, 0]
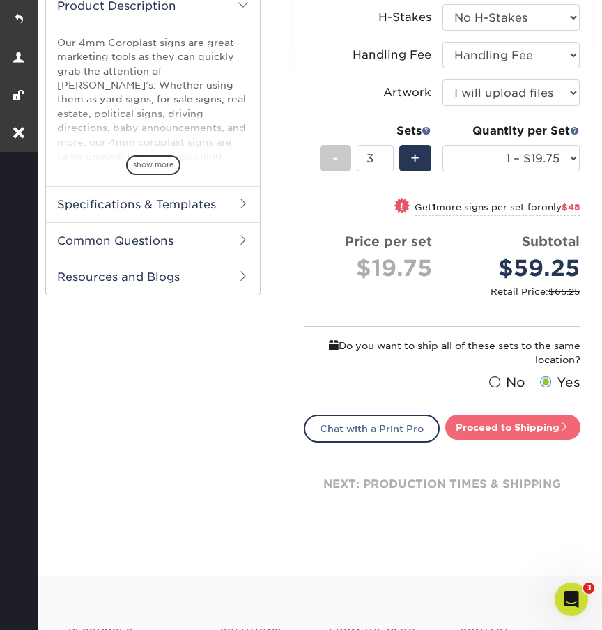
click at [470, 422] on link "Proceed to Shipping" at bounding box center [513, 427] width 135 height 25
type input "Set 1"
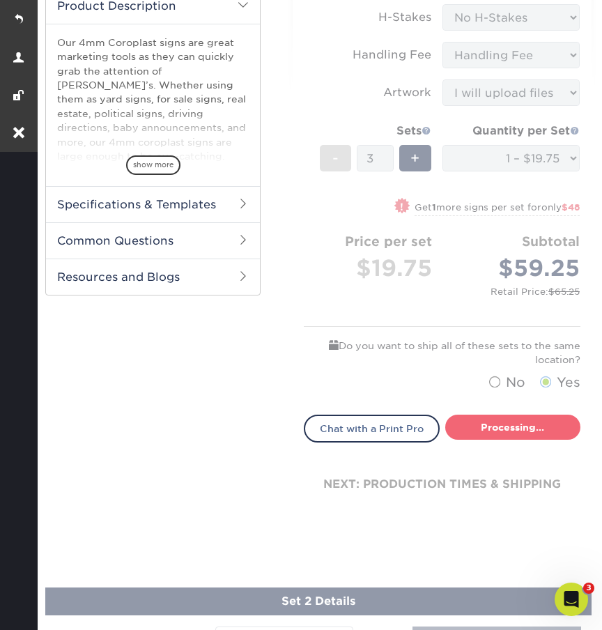
select select "044640a2-81e0-4a14-b128-5232b6ab5635"
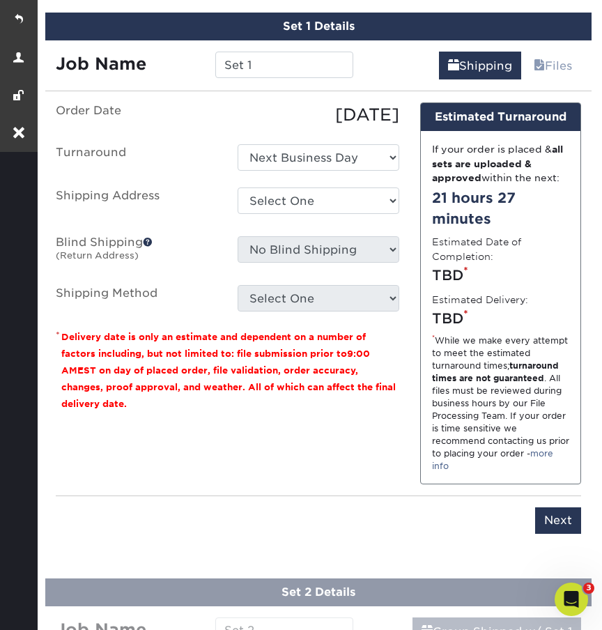
scroll to position [911, 0]
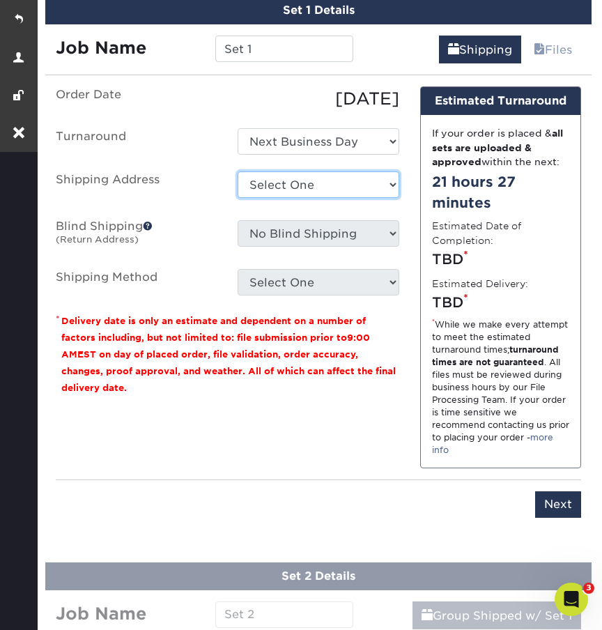
select select "69707"
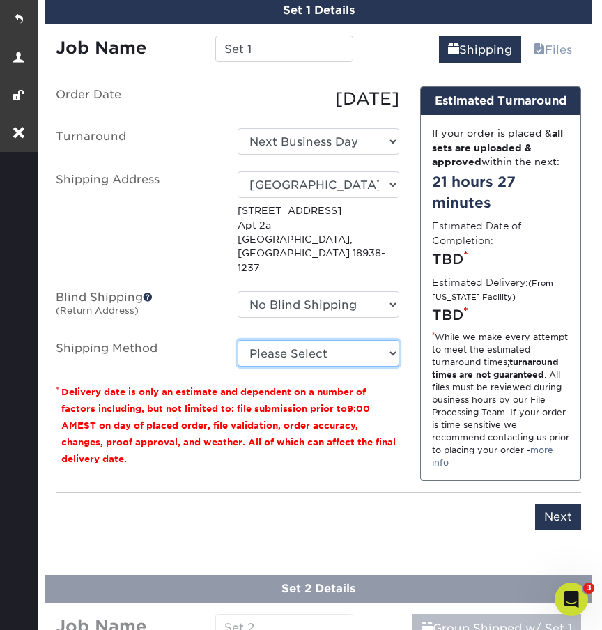
select select "03"
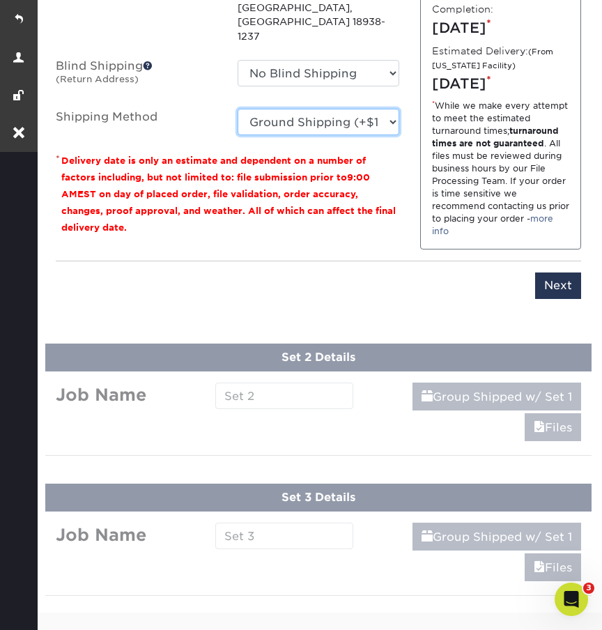
scroll to position [1197, 0]
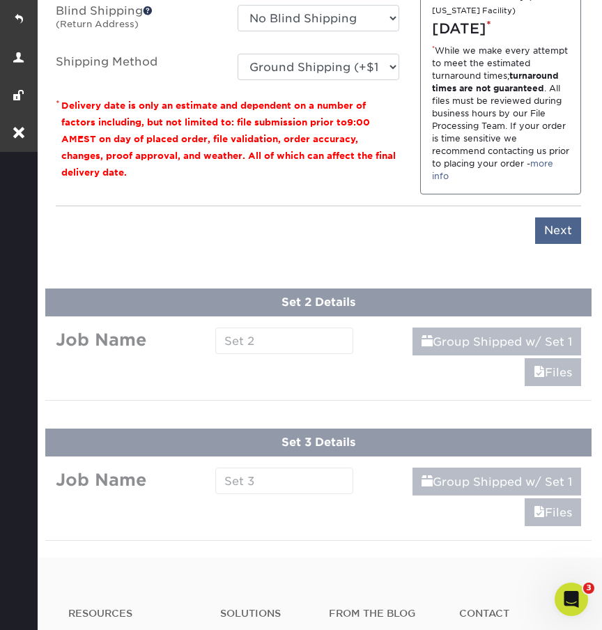
click at [550, 243] on input "Next" at bounding box center [559, 231] width 46 height 26
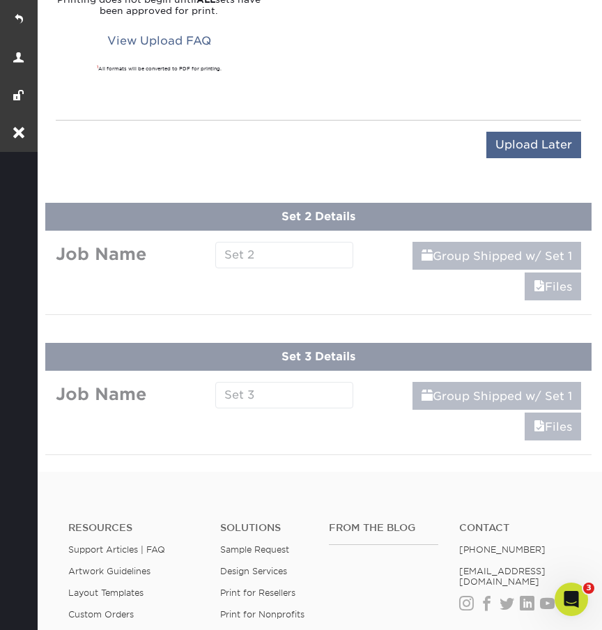
click at [527, 132] on input "Upload Later" at bounding box center [534, 145] width 95 height 26
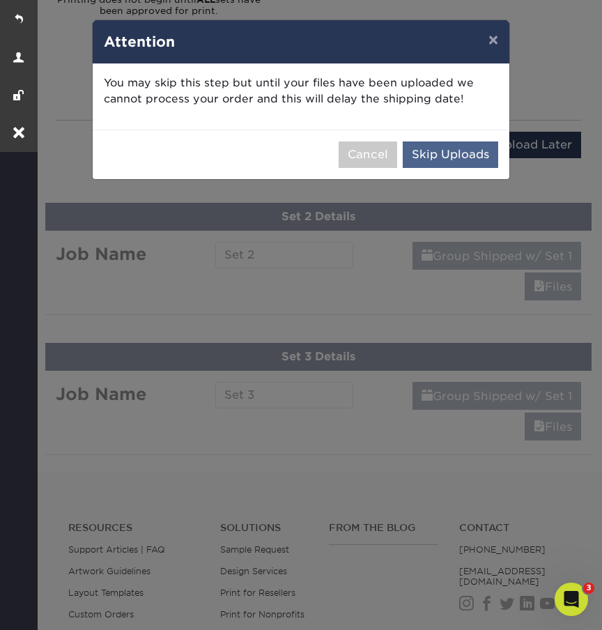
click at [461, 155] on button "Skip Uploads" at bounding box center [451, 155] width 96 height 26
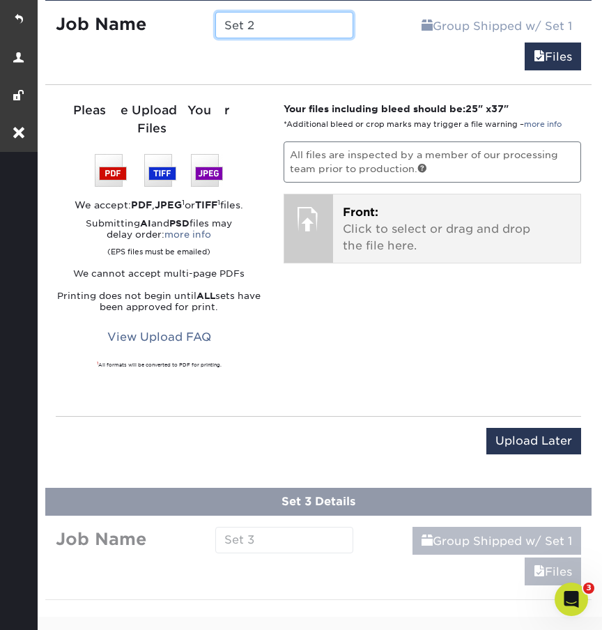
scroll to position [1053, 0]
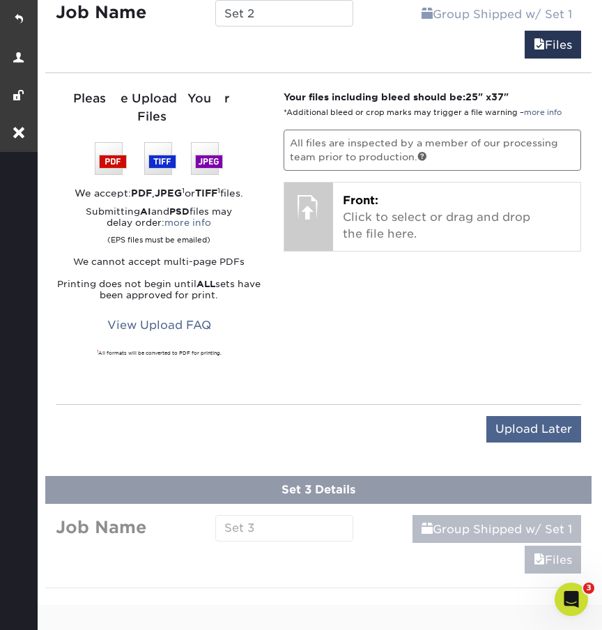
click at [554, 416] on input "Upload Later" at bounding box center [534, 429] width 95 height 26
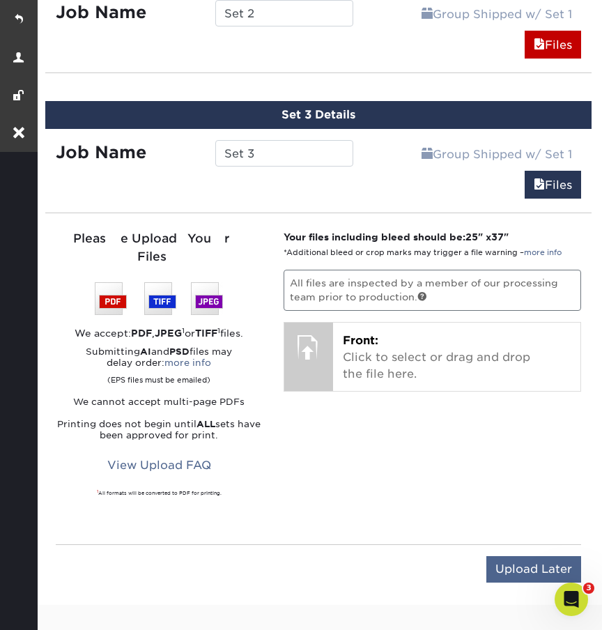
click at [512, 556] on input "Upload Later" at bounding box center [534, 569] width 95 height 26
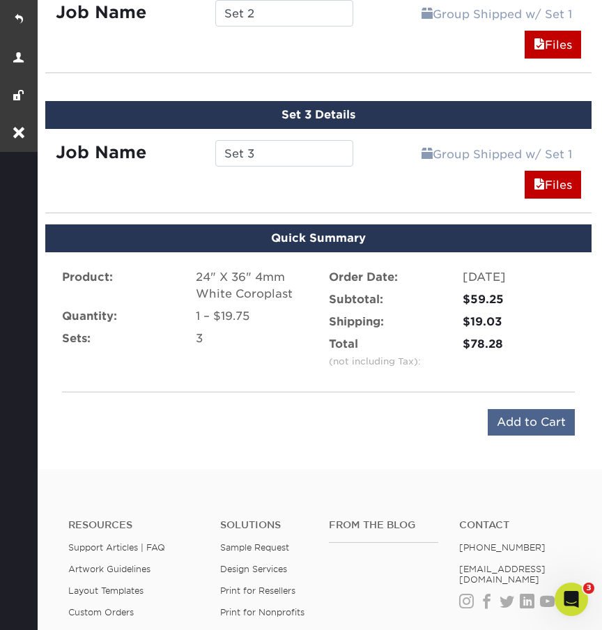
click at [525, 423] on input "Add to Cart" at bounding box center [531, 422] width 87 height 26
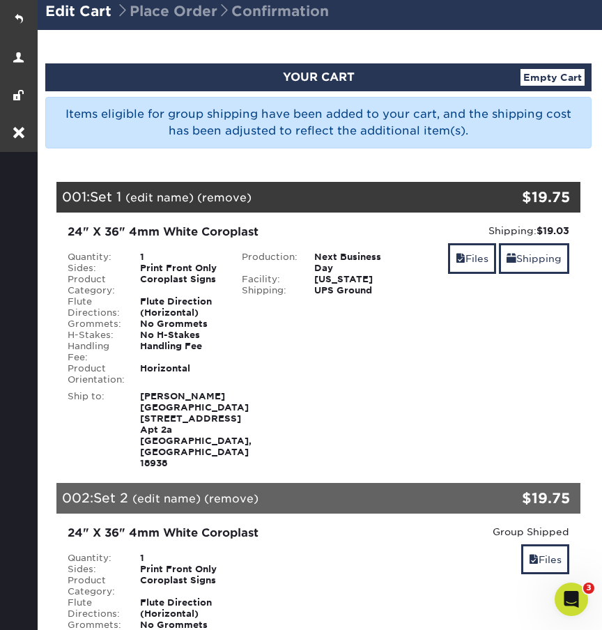
scroll to position [63, 0]
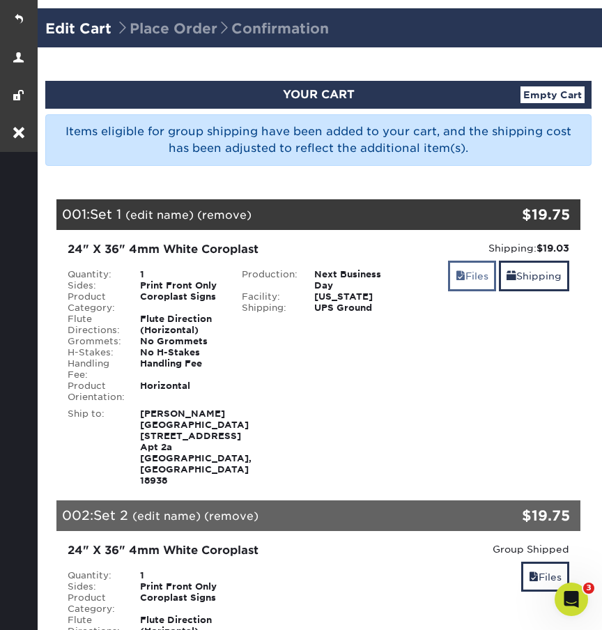
click at [471, 280] on link "Files" at bounding box center [472, 276] width 48 height 30
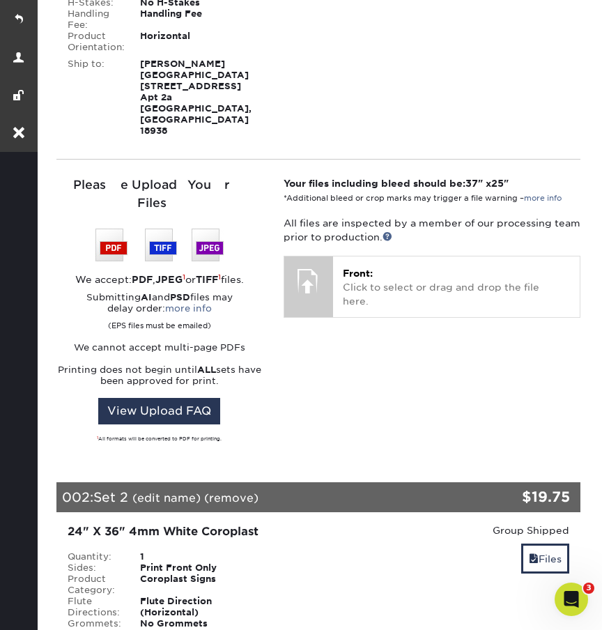
scroll to position [440, 0]
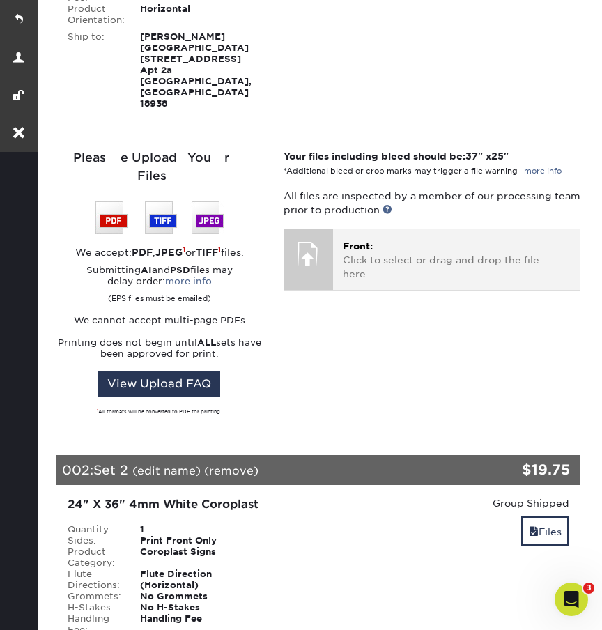
click at [365, 280] on p "Front: Click to select or drag and drop the file here." at bounding box center [456, 260] width 227 height 43
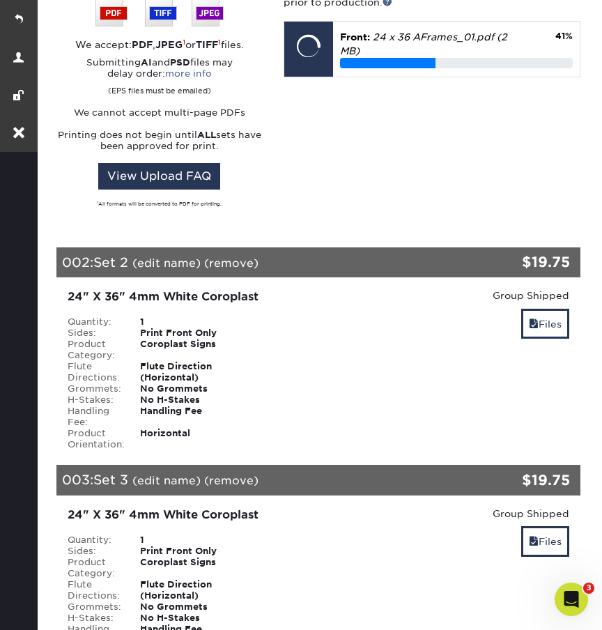
scroll to position [729, 0]
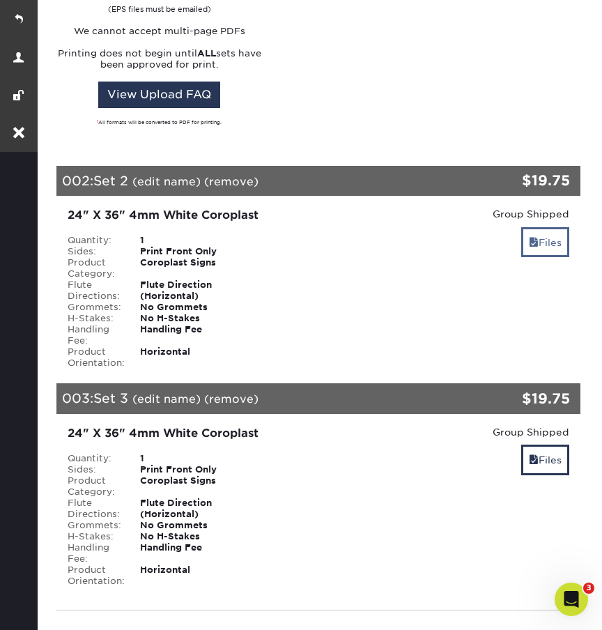
click at [547, 243] on link "Files" at bounding box center [546, 242] width 48 height 30
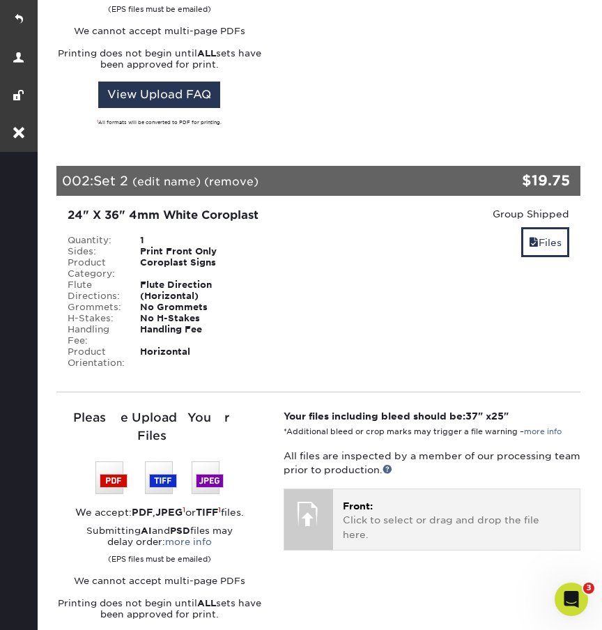
click at [409, 511] on p "Front: Click to select or drag and drop the file here." at bounding box center [456, 520] width 227 height 43
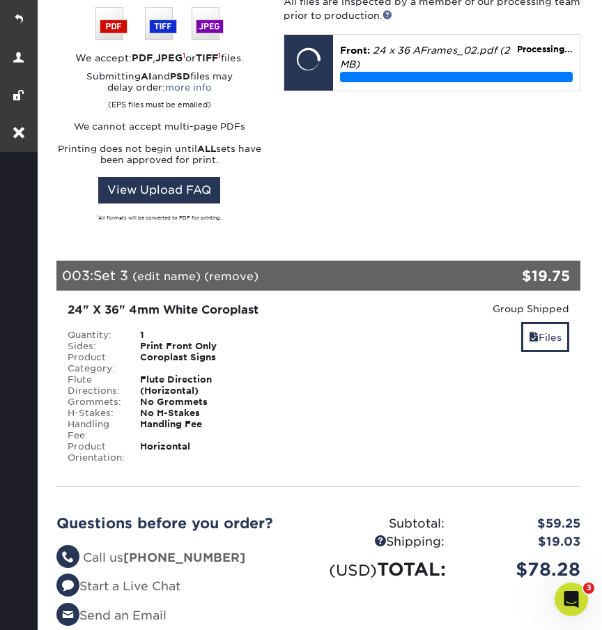
scroll to position [1213, 0]
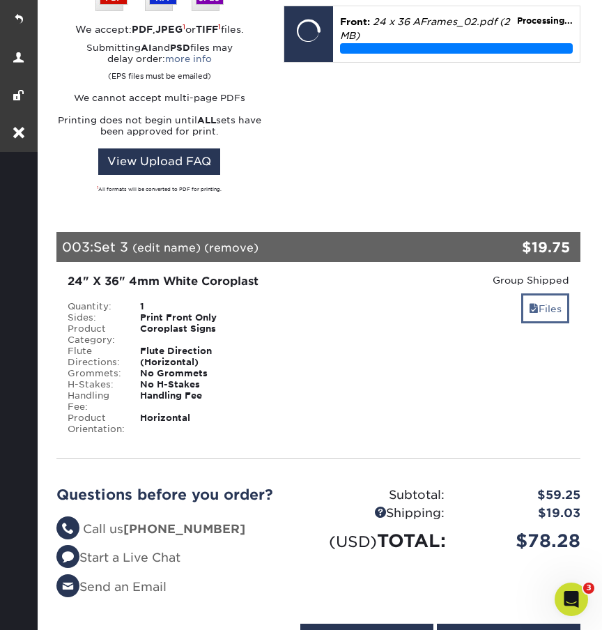
click at [556, 294] on link "Files" at bounding box center [546, 309] width 48 height 30
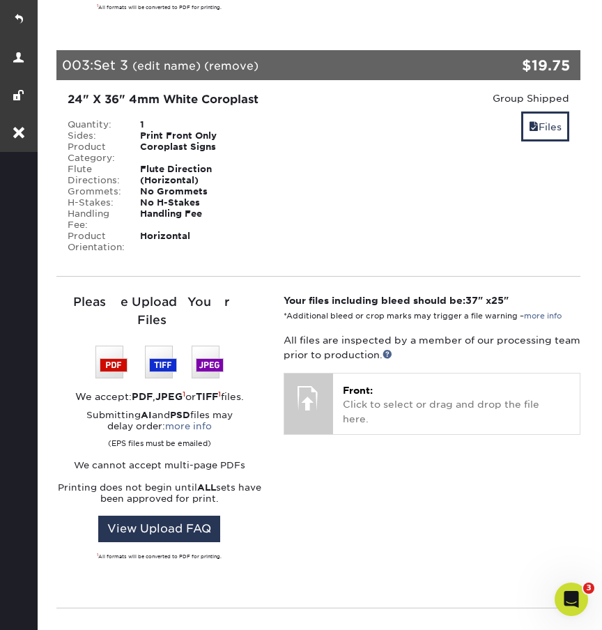
scroll to position [1439, 0]
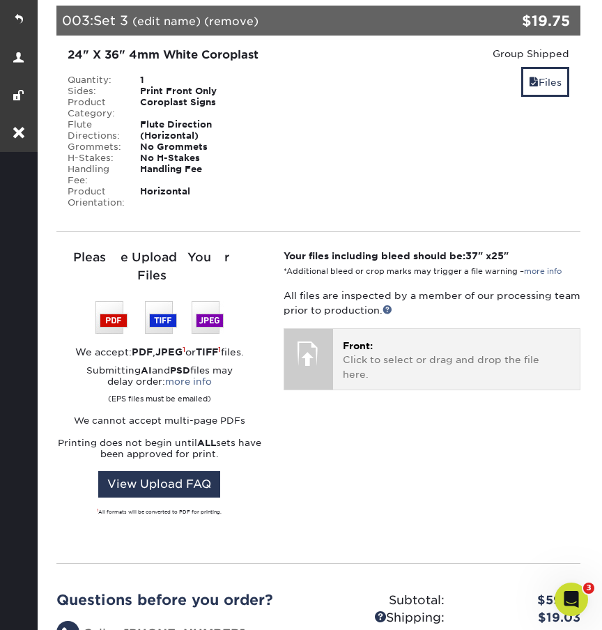
click at [396, 350] on p "Front: Click to select or drag and drop the file here." at bounding box center [456, 360] width 227 height 43
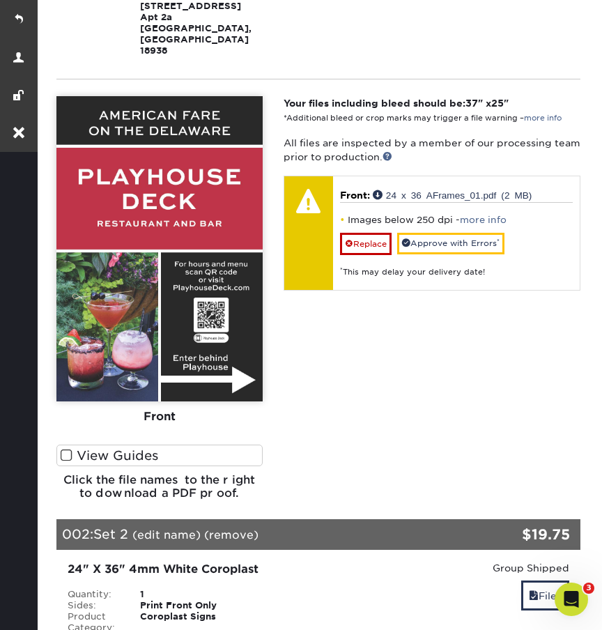
scroll to position [493, 0]
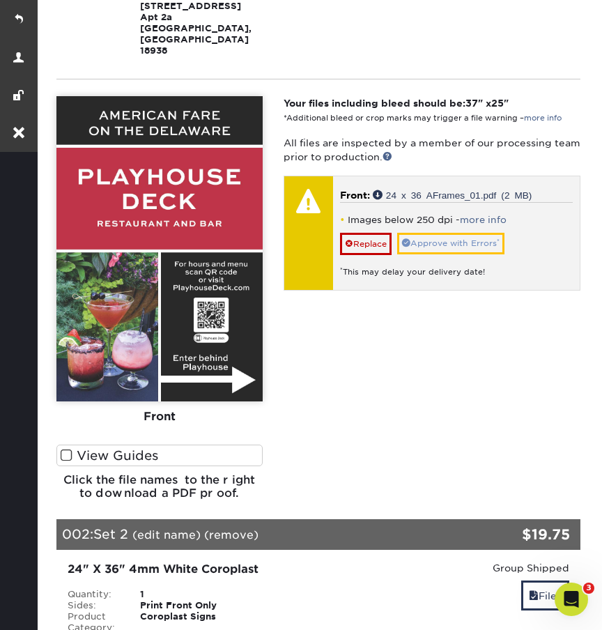
click at [441, 255] on link "Approve with Errors *" at bounding box center [450, 244] width 107 height 22
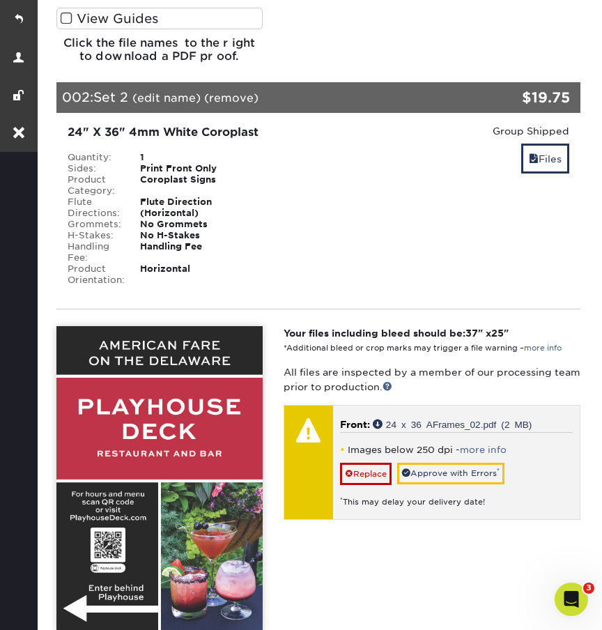
scroll to position [932, 0]
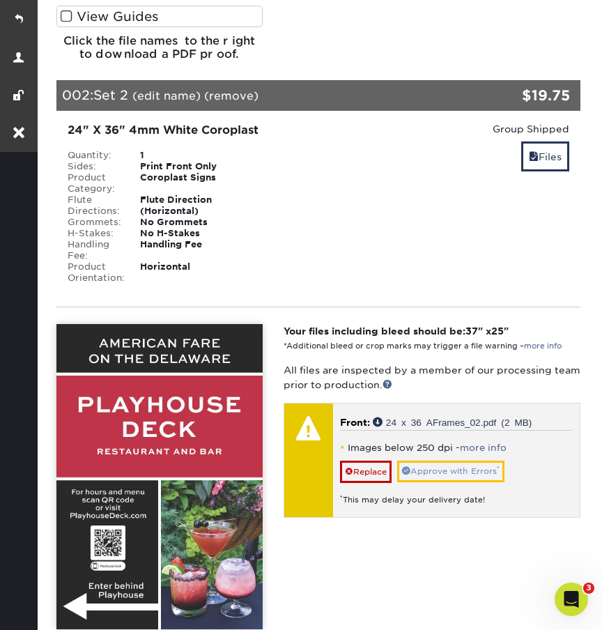
click at [442, 483] on link "Approve with Errors *" at bounding box center [450, 472] width 107 height 22
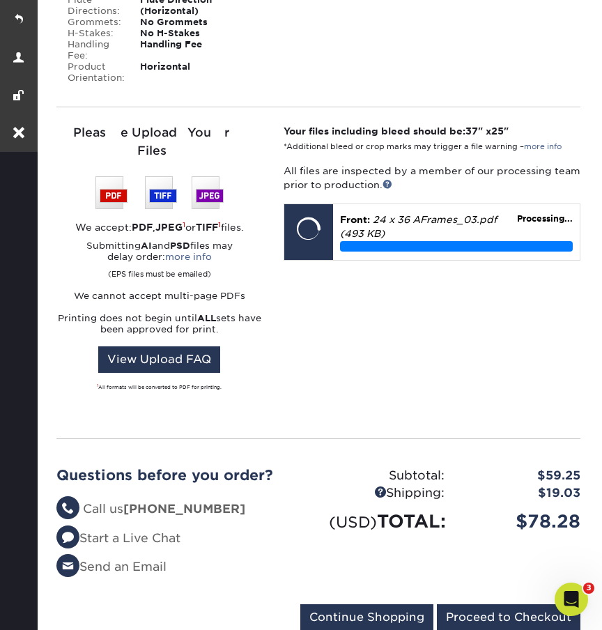
scroll to position [1800, 0]
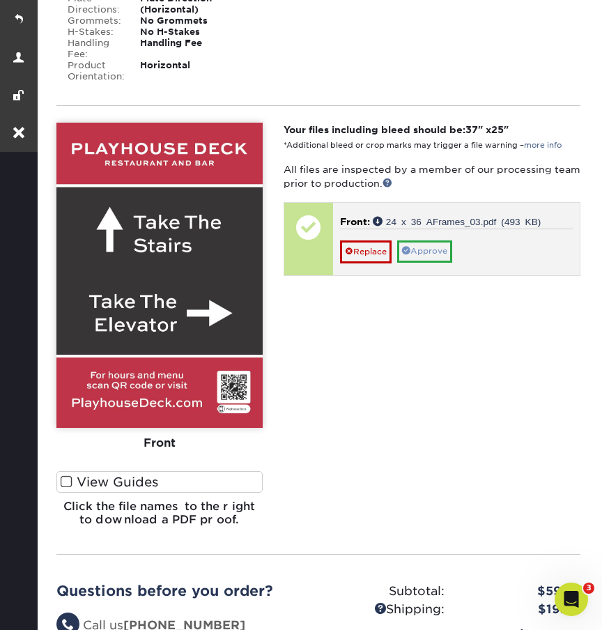
click at [427, 262] on link "Approve" at bounding box center [424, 252] width 55 height 22
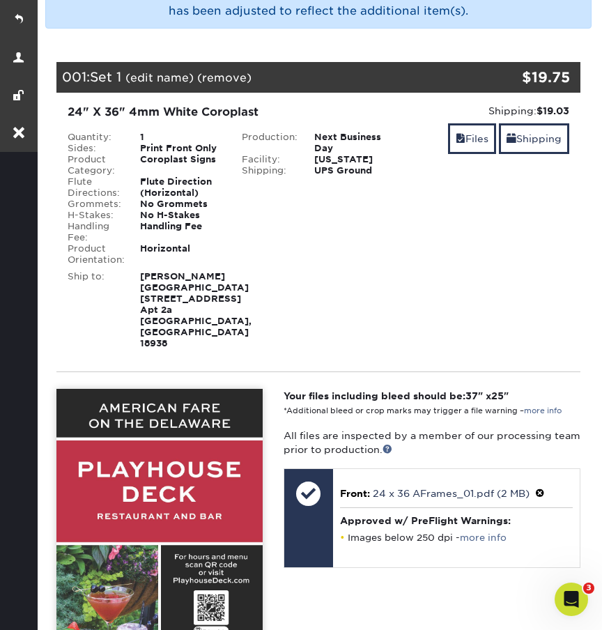
scroll to position [228, 0]
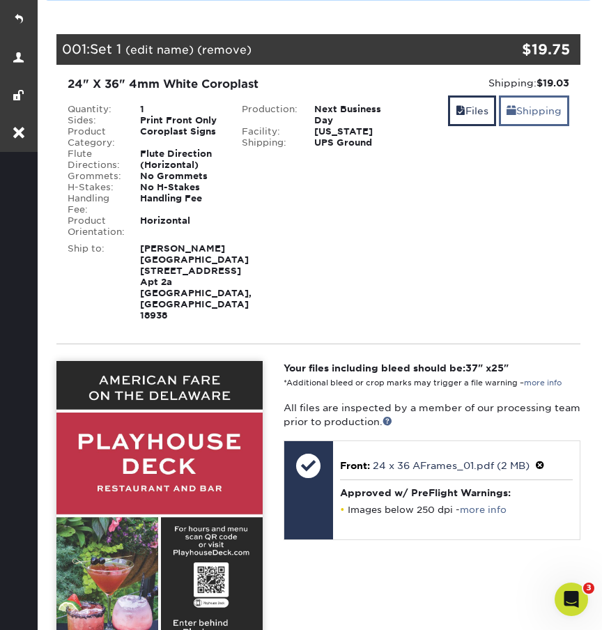
click at [526, 116] on link "Shipping" at bounding box center [534, 111] width 70 height 30
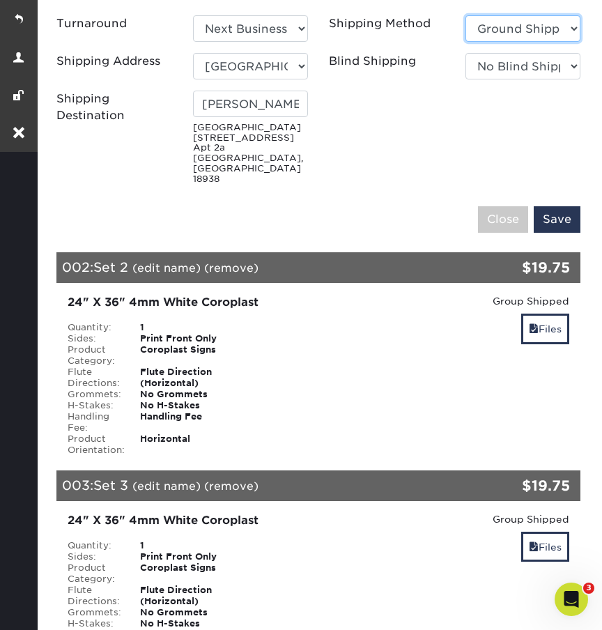
scroll to position [663, 0]
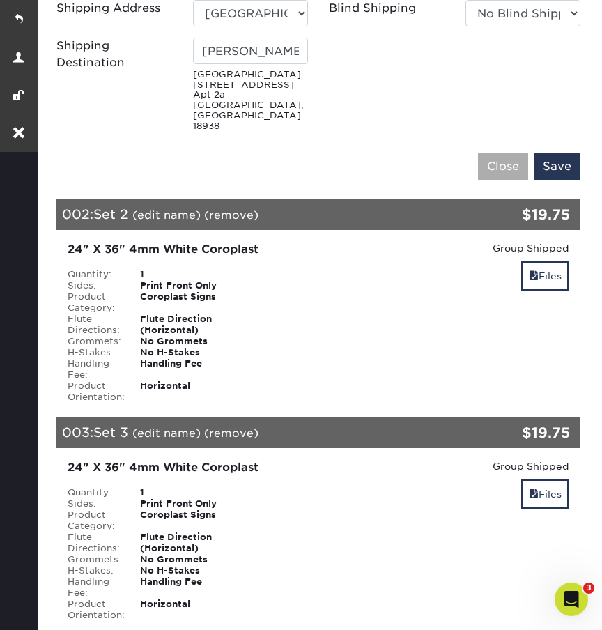
click at [487, 163] on input "Close" at bounding box center [503, 166] width 50 height 26
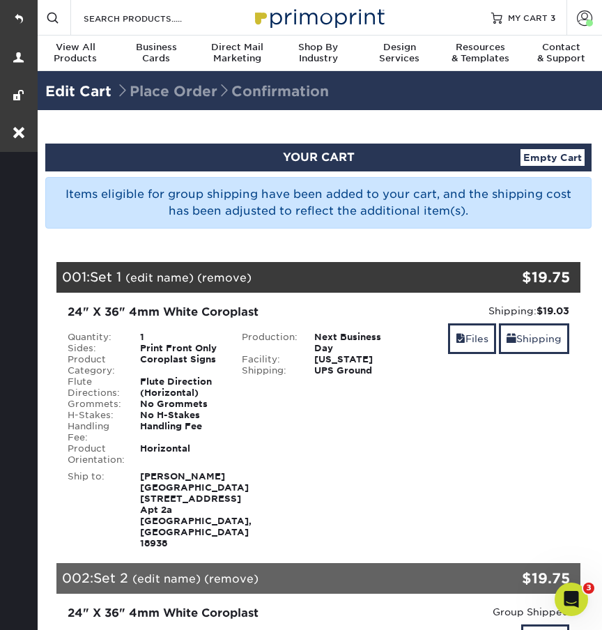
scroll to position [0, 0]
click at [525, 346] on link "Shipping" at bounding box center [534, 339] width 70 height 30
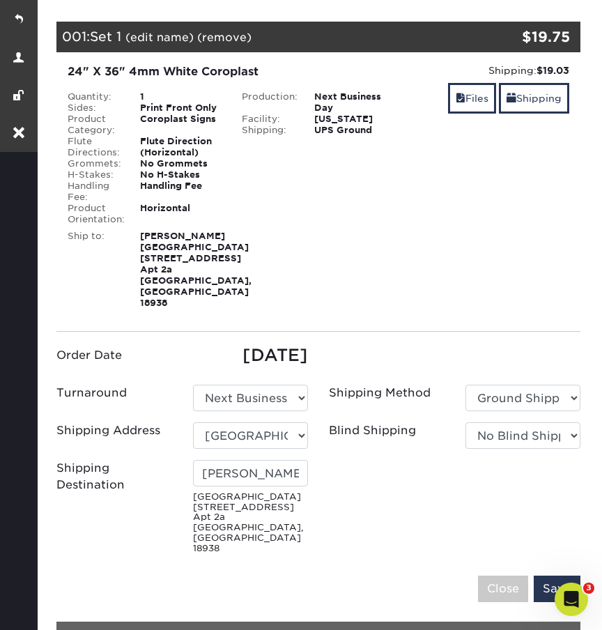
scroll to position [241, 0]
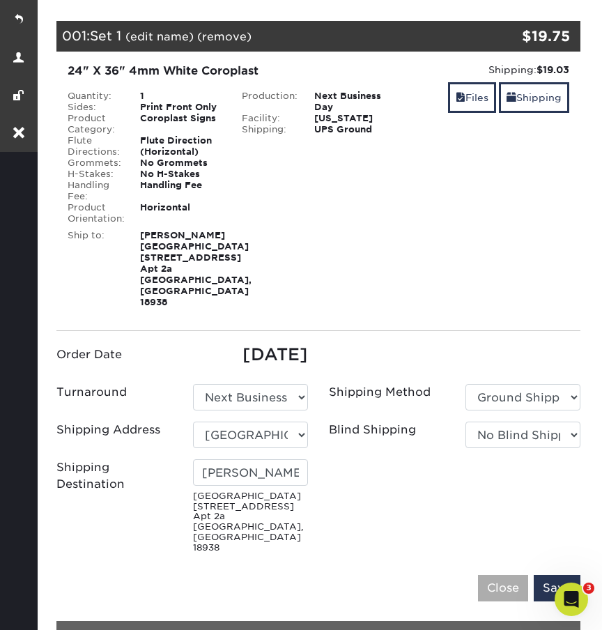
click at [496, 581] on input "Close" at bounding box center [503, 588] width 50 height 26
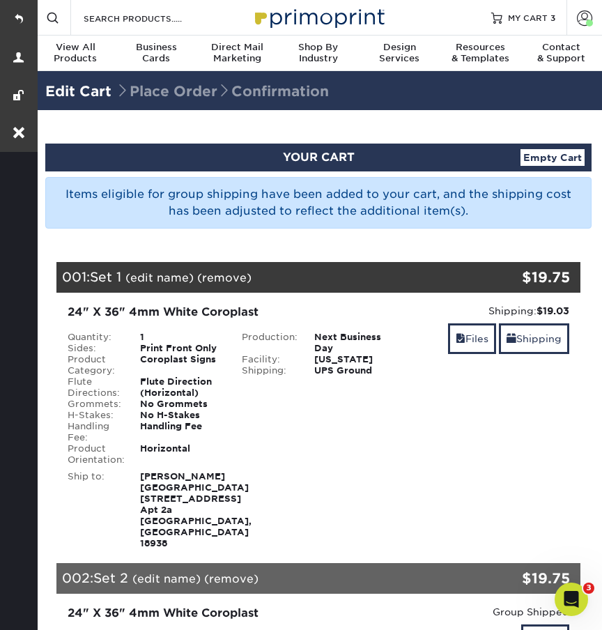
scroll to position [0, 0]
click at [16, 18] on link at bounding box center [19, 19] width 38 height 38
